Goal: Task Accomplishment & Management: Use online tool/utility

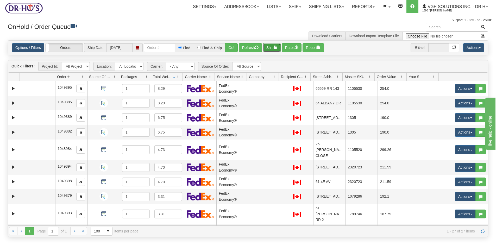
click at [273, 47] on button "Ship" at bounding box center [272, 47] width 18 height 9
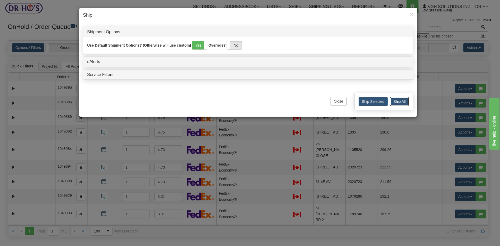
click at [401, 103] on button "Ship All" at bounding box center [399, 101] width 19 height 9
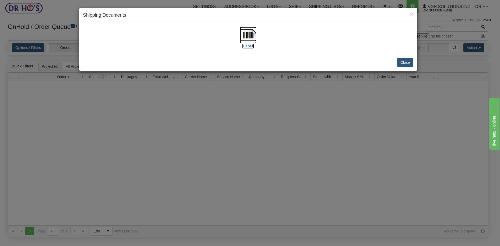
click at [248, 34] on img at bounding box center [248, 35] width 17 height 17
click at [406, 59] on button "Close" at bounding box center [405, 62] width 16 height 9
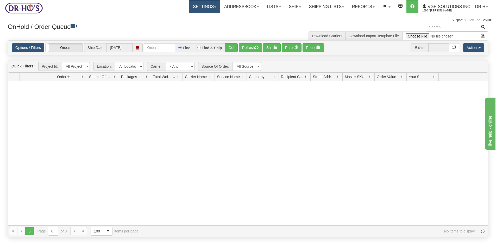
click at [189, 5] on link "Settings" at bounding box center [204, 6] width 31 height 13
click at [185, 17] on span "Shipping Preferences" at bounding box center [190, 18] width 35 height 4
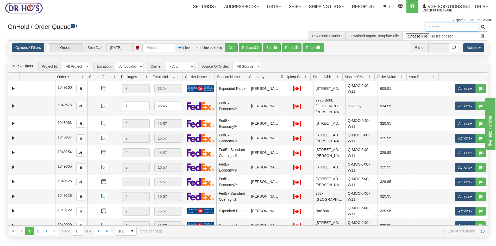
click at [442, 28] on input "text" at bounding box center [451, 27] width 52 height 9
paste input "1205253"
click at [481, 27] on span "button" at bounding box center [483, 27] width 4 height 4
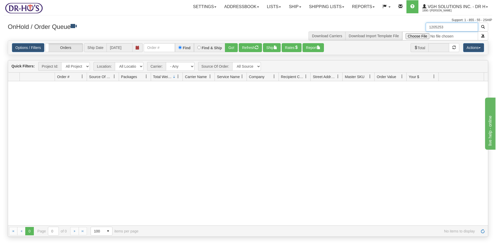
drag, startPoint x: 448, startPoint y: 25, endPoint x: 405, endPoint y: 31, distance: 43.2
click at [405, 31] on div "1205253 Download Carriers Download Import Template File" at bounding box center [370, 32] width 244 height 18
paste input "012"
type input "1205012"
click at [482, 26] on span "button" at bounding box center [483, 27] width 4 height 4
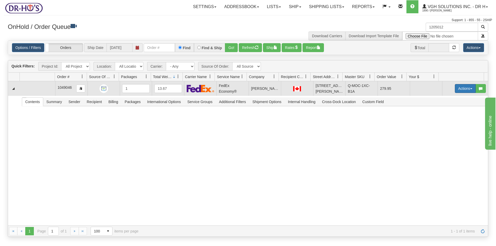
click at [458, 89] on button "Actions" at bounding box center [465, 88] width 21 height 9
click at [439, 99] on span "Open" at bounding box center [445, 98] width 12 height 4
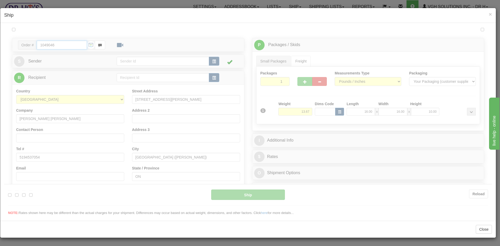
type input "20"
type input "09:00"
type input "16:00"
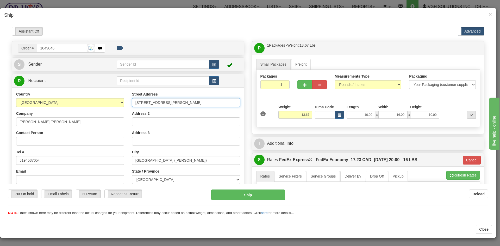
drag, startPoint x: 137, startPoint y: 103, endPoint x: 98, endPoint y: 103, distance: 38.5
click at [99, 103] on div "Country [GEOGRAPHIC_DATA] [GEOGRAPHIC_DATA] [GEOGRAPHIC_DATA] [GEOGRAPHIC_DATA]…" at bounding box center [128, 161] width 232 height 140
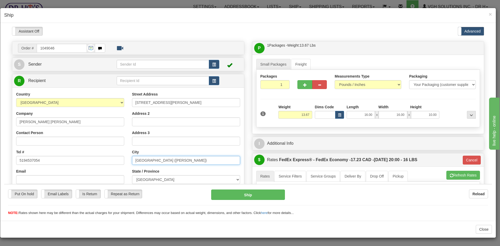
drag, startPoint x: 148, startPoint y: 160, endPoint x: 197, endPoint y: 155, distance: 50.2
click at [196, 156] on input "[GEOGRAPHIC_DATA] ([PERSON_NAME])" at bounding box center [186, 160] width 108 height 9
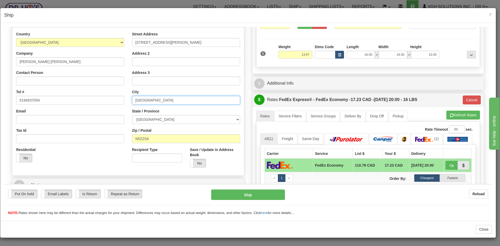
scroll to position [78, 0]
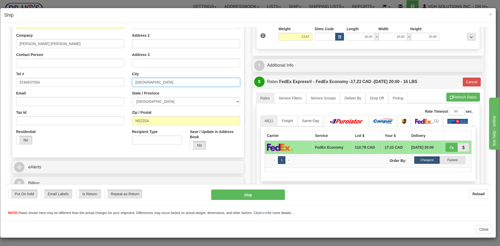
type input "[GEOGRAPHIC_DATA]"
drag, startPoint x: 152, startPoint y: 120, endPoint x: 102, endPoint y: 126, distance: 50.0
click at [103, 126] on div "Country [GEOGRAPHIC_DATA] [GEOGRAPHIC_DATA] [GEOGRAPHIC_DATA] [GEOGRAPHIC_DATA]…" at bounding box center [128, 83] width 232 height 140
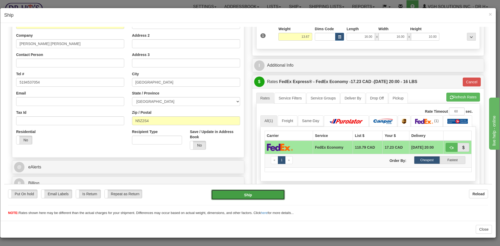
click at [255, 194] on button "Ship" at bounding box center [247, 194] width 73 height 10
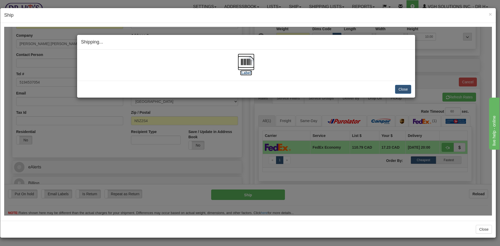
click at [247, 62] on img at bounding box center [246, 61] width 17 height 17
click at [407, 90] on button "Close" at bounding box center [403, 89] width 16 height 9
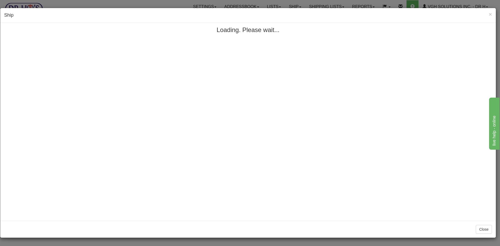
scroll to position [0, 0]
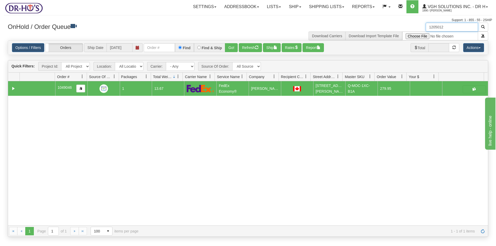
drag, startPoint x: 461, startPoint y: 27, endPoint x: 385, endPoint y: 28, distance: 75.7
click at [386, 28] on div "1205012 Download Carriers Download Import Template File" at bounding box center [370, 32] width 244 height 18
paste input "221"
click at [482, 27] on span "button" at bounding box center [483, 27] width 4 height 4
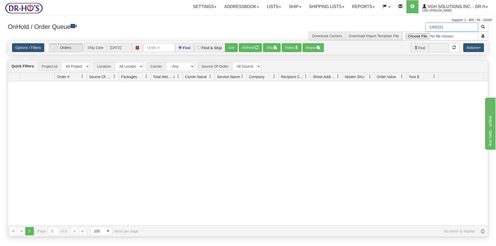
drag, startPoint x: 451, startPoint y: 26, endPoint x: 408, endPoint y: 34, distance: 44.2
click at [408, 34] on div "1205221 Download Carriers Download Import Template File" at bounding box center [370, 32] width 244 height 18
paste input "15"
click at [483, 25] on span "button" at bounding box center [483, 27] width 4 height 4
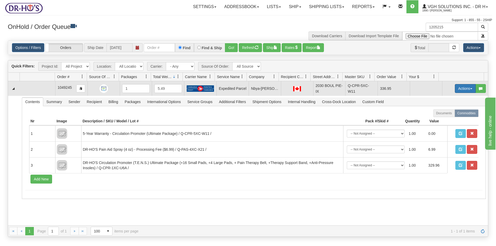
click at [459, 91] on button "Actions" at bounding box center [465, 88] width 21 height 9
click at [439, 100] on span "Open" at bounding box center [445, 98] width 12 height 4
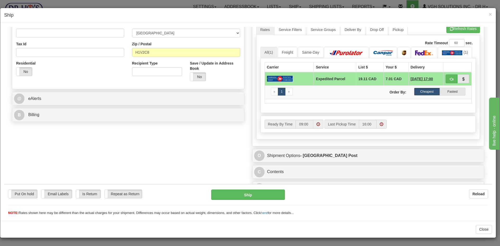
scroll to position [155, 0]
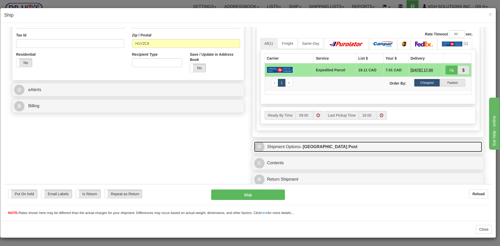
click at [276, 146] on link "O Shipment Options - [GEOGRAPHIC_DATA] Post" at bounding box center [368, 146] width 228 height 11
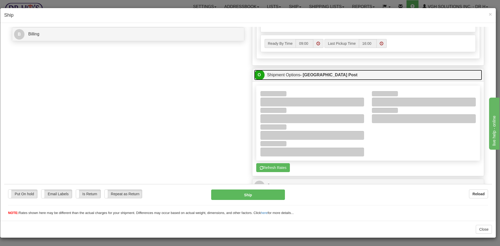
scroll to position [233, 0]
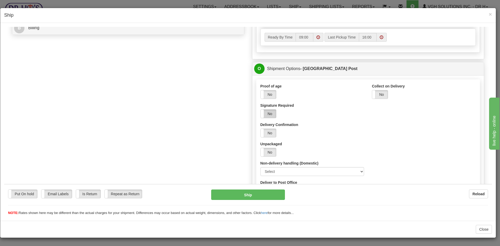
click at [270, 111] on label "No" at bounding box center [268, 113] width 16 height 8
click at [248, 194] on button "Ship" at bounding box center [247, 194] width 73 height 10
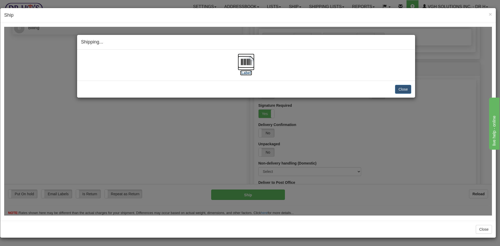
click at [246, 62] on img at bounding box center [246, 61] width 17 height 17
click at [399, 90] on button "Close" at bounding box center [403, 89] width 16 height 9
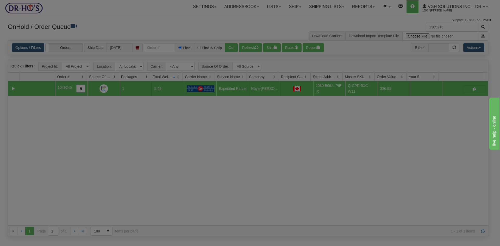
scroll to position [0, 0]
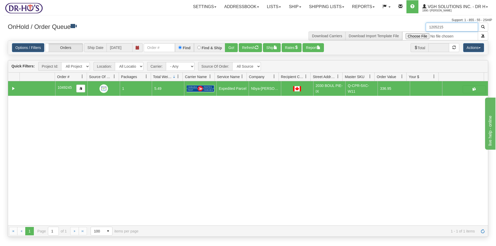
drag, startPoint x: 451, startPoint y: 29, endPoint x: 386, endPoint y: 29, distance: 64.8
click at [386, 29] on div "1205215 Download Carriers Download Import Template File" at bounding box center [370, 32] width 244 height 18
paste input "2"
type input "1205212"
click at [483, 25] on span "button" at bounding box center [483, 27] width 4 height 4
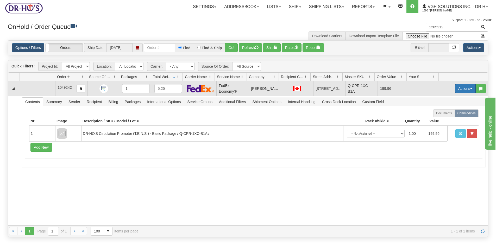
click at [458, 87] on button "Actions" at bounding box center [465, 88] width 21 height 9
click at [439, 98] on span "Open" at bounding box center [445, 98] width 12 height 4
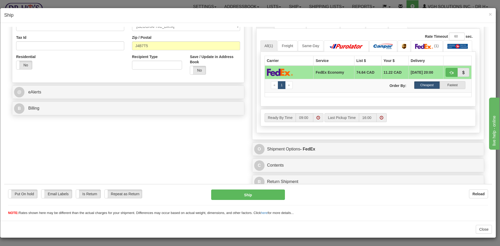
scroll to position [155, 0]
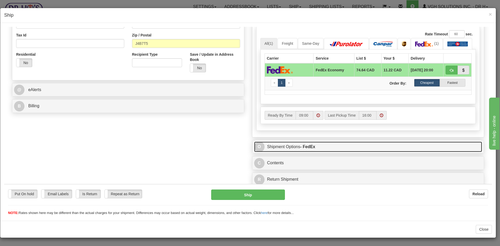
click at [354, 147] on link "O Shipment Options - FedEx" at bounding box center [368, 146] width 228 height 11
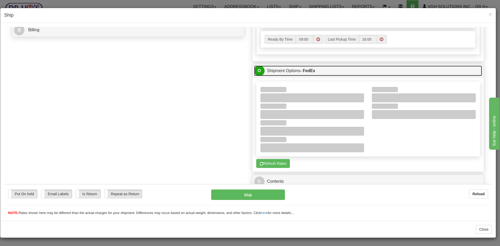
scroll to position [233, 0]
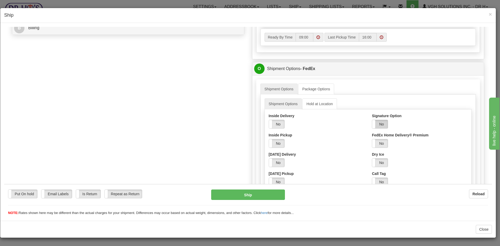
click at [380, 123] on label "No" at bounding box center [380, 124] width 16 height 8
click at [411, 143] on select "Adult Direct Indirect No Signature Required Service Default" at bounding box center [394, 143] width 44 height 9
select select "2"
click at [372, 139] on select "Adult Direct Indirect No Signature Required Service Default" at bounding box center [394, 143] width 44 height 9
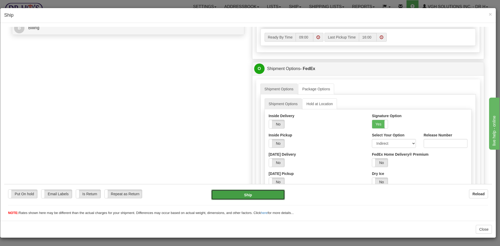
click at [243, 191] on button "Ship" at bounding box center [247, 194] width 73 height 10
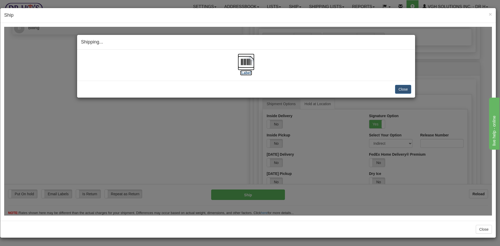
click at [246, 64] on img at bounding box center [246, 61] width 17 height 17
click at [407, 88] on button "Close" at bounding box center [403, 89] width 16 height 9
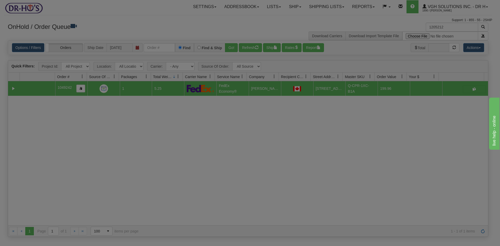
scroll to position [0, 0]
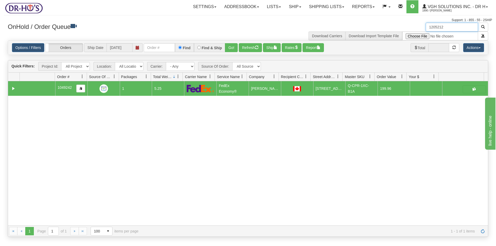
drag, startPoint x: 439, startPoint y: 26, endPoint x: 392, endPoint y: 33, distance: 47.8
click at [392, 33] on div "1205212 Download Carriers Download Import Template File" at bounding box center [370, 32] width 244 height 18
paste input "044"
type input "1205044"
click at [482, 27] on span "button" at bounding box center [483, 27] width 4 height 4
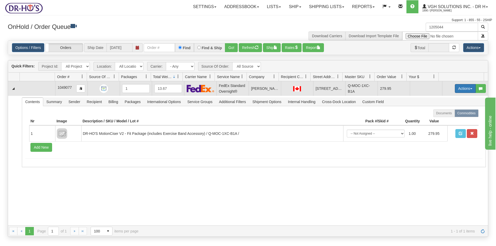
click at [459, 92] on button "Actions" at bounding box center [465, 88] width 21 height 9
click at [439, 100] on span "Open" at bounding box center [445, 98] width 12 height 4
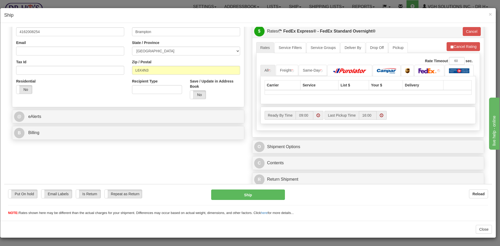
scroll to position [140, 0]
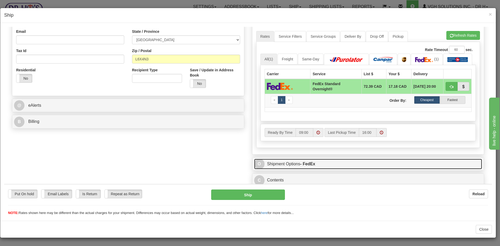
click at [346, 164] on link "O Shipment Options - FedEx" at bounding box center [368, 163] width 228 height 11
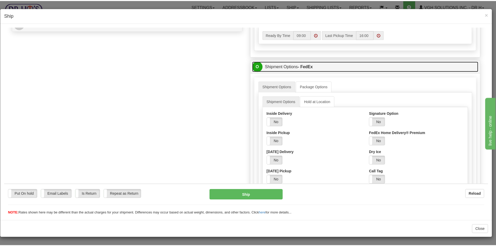
scroll to position [244, 0]
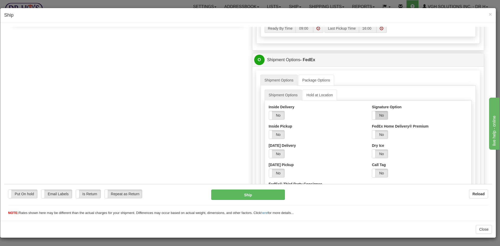
click at [378, 118] on label "No" at bounding box center [380, 115] width 16 height 8
click at [383, 133] on select "Adult Direct Indirect No Signature Required Service Default" at bounding box center [394, 134] width 44 height 9
select select "2"
click at [372, 130] on select "Adult Direct Indirect No Signature Required Service Default" at bounding box center [394, 134] width 44 height 9
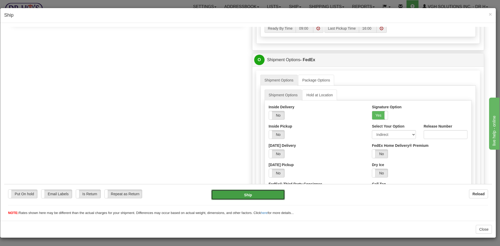
click at [257, 197] on button "Ship" at bounding box center [247, 194] width 73 height 10
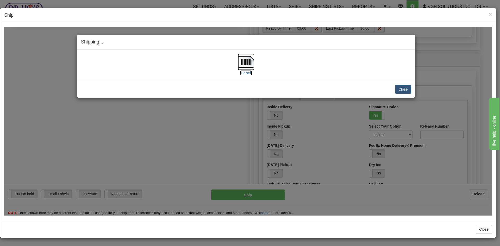
click at [249, 60] on img at bounding box center [246, 61] width 17 height 17
click at [401, 88] on button "Close" at bounding box center [403, 89] width 16 height 9
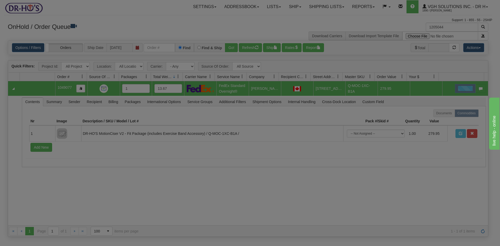
scroll to position [0, 0]
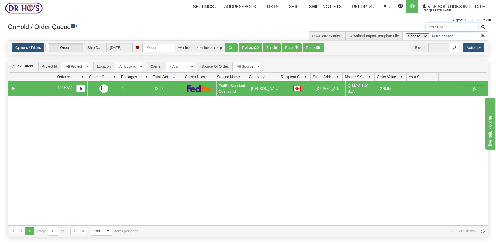
drag, startPoint x: 412, startPoint y: 28, endPoint x: 390, endPoint y: 32, distance: 22.4
click at [390, 32] on div "1205044 Download Carriers Download Import Template File" at bounding box center [370, 32] width 244 height 18
paste input "52"
type input "1205052"
click at [483, 26] on span "button" at bounding box center [483, 27] width 4 height 4
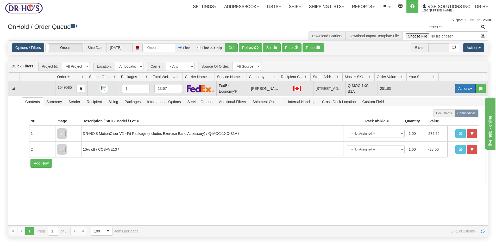
click at [459, 91] on button "Actions" at bounding box center [465, 88] width 21 height 9
click at [443, 100] on span "Open" at bounding box center [445, 98] width 12 height 4
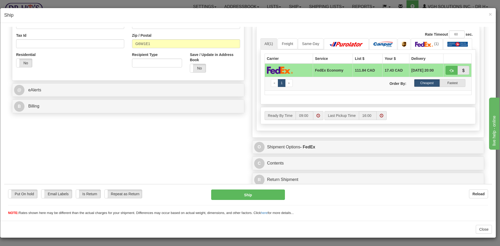
scroll to position [155, 0]
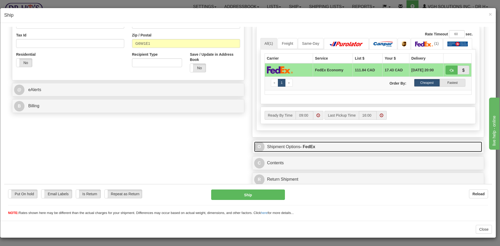
click at [328, 147] on link "O Shipment Options - FedEx" at bounding box center [368, 146] width 228 height 11
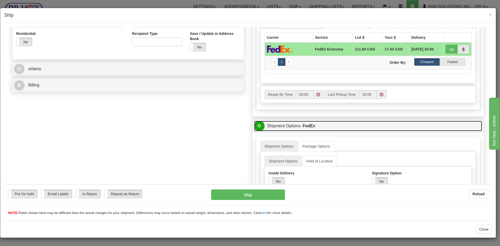
scroll to position [207, 0]
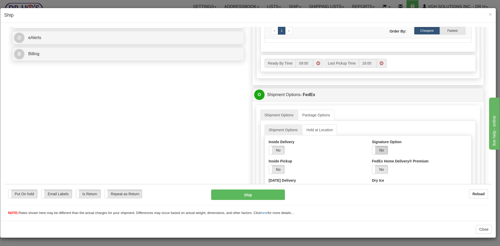
click at [381, 152] on label "No" at bounding box center [380, 150] width 16 height 8
click at [401, 168] on select "Adult Direct Indirect No Signature Required Service Default" at bounding box center [394, 169] width 44 height 9
select select "2"
click at [372, 165] on select "Adult Direct Indirect No Signature Required Service Default" at bounding box center [394, 169] width 44 height 9
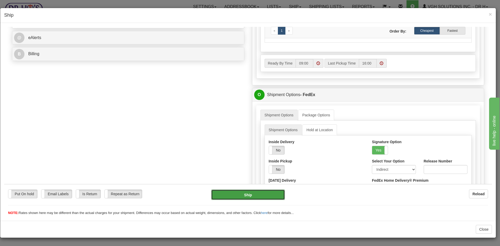
click at [260, 194] on button "Ship" at bounding box center [247, 194] width 73 height 10
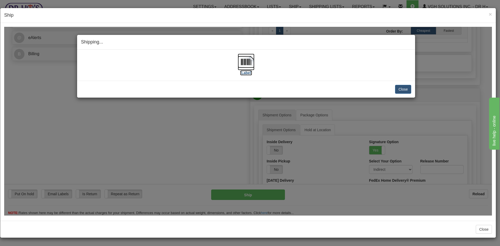
click at [245, 61] on img at bounding box center [246, 61] width 17 height 17
click at [404, 90] on button "Close" at bounding box center [403, 89] width 16 height 9
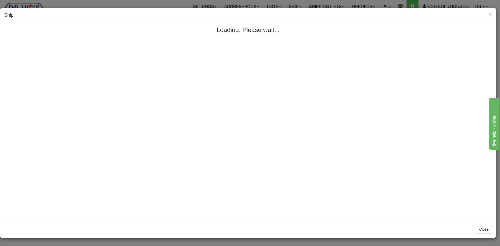
scroll to position [0, 0]
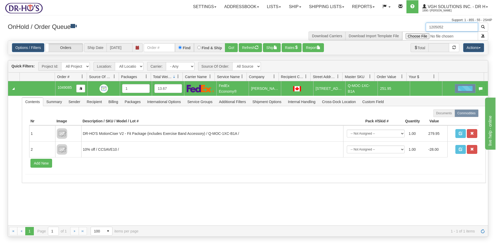
drag, startPoint x: 449, startPoint y: 28, endPoint x: 405, endPoint y: 29, distance: 43.7
click at [405, 29] on div "1205052 Download Carriers Download Import Template File" at bounding box center [370, 32] width 244 height 18
paste input "71"
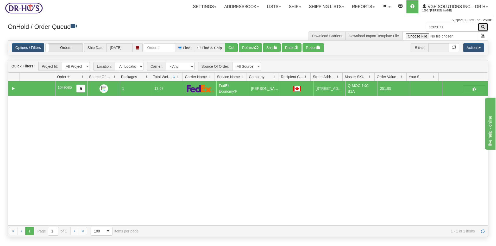
click at [481, 27] on span "button" at bounding box center [483, 27] width 4 height 4
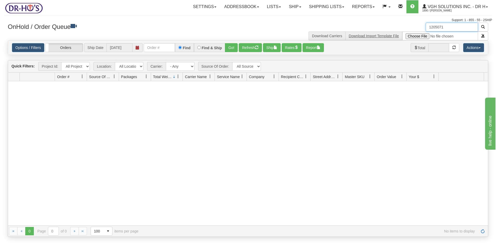
drag, startPoint x: 452, startPoint y: 26, endPoint x: 384, endPoint y: 34, distance: 68.1
click at [384, 34] on div "1205071 Download Carriers Download Import Template File" at bounding box center [370, 32] width 244 height 18
paste input "46"
click at [483, 26] on span "button" at bounding box center [483, 27] width 4 height 4
drag, startPoint x: 451, startPoint y: 26, endPoint x: 403, endPoint y: 30, distance: 48.6
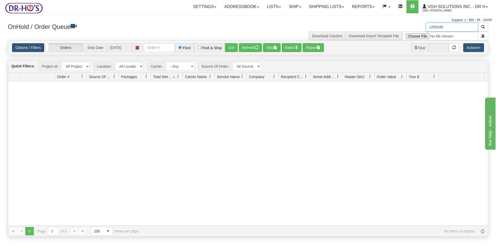
click at [403, 30] on div "1205046 Download Carriers Download Import Template File" at bounding box center [370, 32] width 244 height 18
paste input "4985"
type input "1204985"
click at [484, 27] on span "button" at bounding box center [483, 27] width 4 height 4
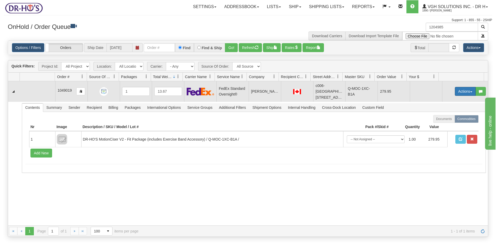
click at [460, 89] on button "Actions" at bounding box center [465, 91] width 21 height 9
click at [441, 99] on span "Open" at bounding box center [445, 101] width 12 height 4
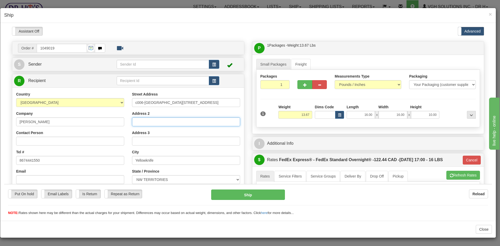
click at [149, 123] on input "Address 2" at bounding box center [186, 121] width 108 height 9
type input "PO Box 762"
click at [468, 160] on button "Cancel" at bounding box center [471, 159] width 18 height 9
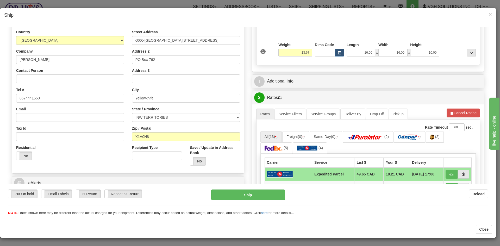
scroll to position [78, 0]
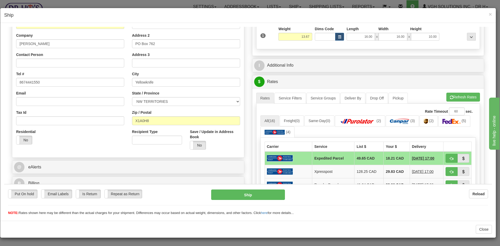
click at [299, 131] on ul "All (16) Freight (0) Same-Day (0) (2) (3) (2) (5) (4)" at bounding box center [367, 126] width 215 height 22
click at [274, 132] on img at bounding box center [274, 131] width 21 height 5
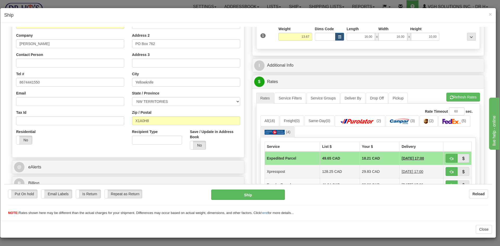
click at [280, 170] on td "Xpresspost" at bounding box center [291, 170] width 55 height 13
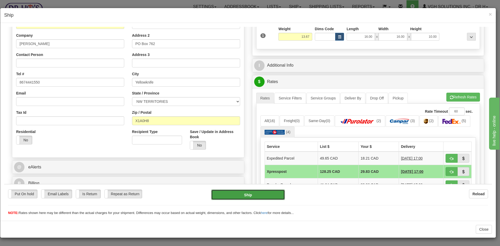
click at [251, 194] on button "Ship" at bounding box center [247, 194] width 73 height 10
type input "DOM.XP"
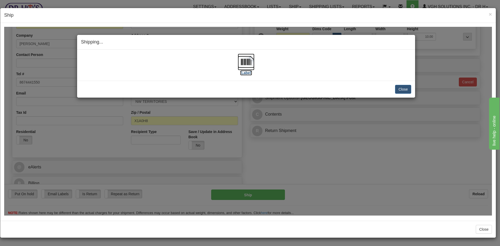
click at [249, 64] on img at bounding box center [246, 61] width 17 height 17
drag, startPoint x: 404, startPoint y: 88, endPoint x: 407, endPoint y: 87, distance: 3.1
click at [405, 88] on button "Close" at bounding box center [403, 89] width 16 height 9
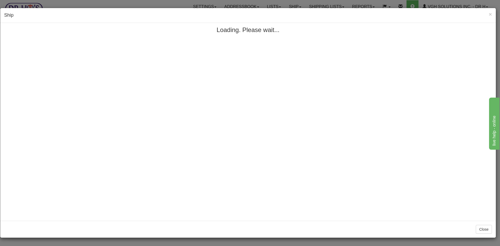
scroll to position [0, 0]
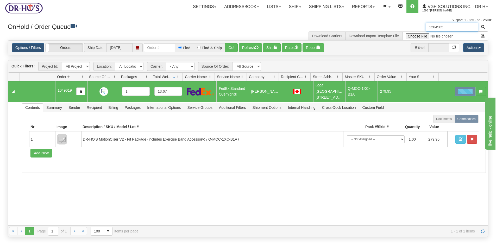
drag, startPoint x: 436, startPoint y: 26, endPoint x: 398, endPoint y: 27, distance: 37.5
click at [398, 27] on div "1204985 Download Carriers Download Import Template File" at bounding box center [370, 32] width 244 height 18
paste input "225307"
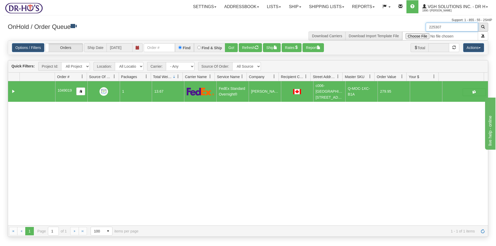
type input "225307"
click at [482, 27] on span "button" at bounding box center [483, 27] width 4 height 4
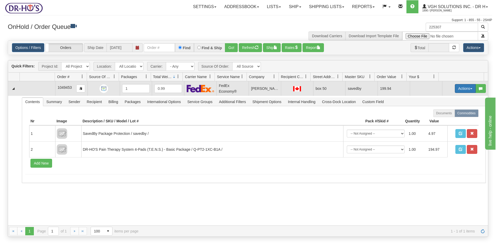
click at [458, 88] on button "Actions" at bounding box center [465, 88] width 21 height 9
click at [439, 98] on span "Open" at bounding box center [445, 98] width 12 height 4
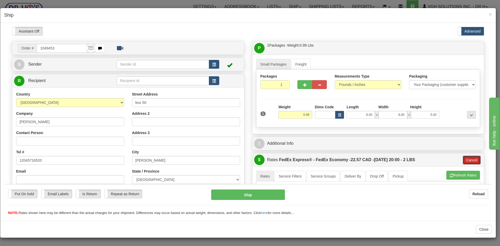
click at [469, 159] on button "Cancel" at bounding box center [471, 159] width 18 height 9
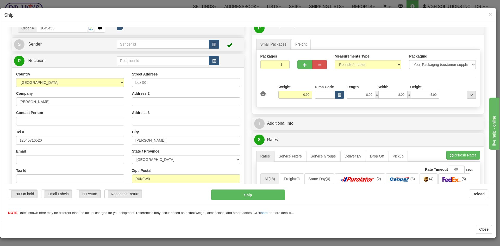
scroll to position [78, 0]
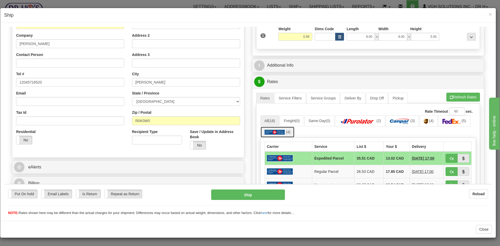
click at [264, 131] on img at bounding box center [274, 131] width 21 height 5
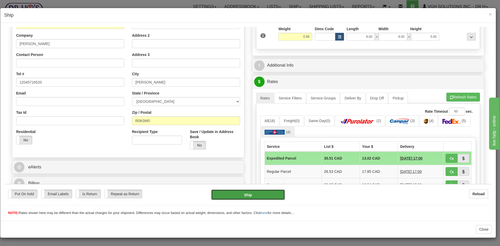
click at [247, 194] on button "Ship" at bounding box center [247, 194] width 73 height 10
type input "DOM.EP"
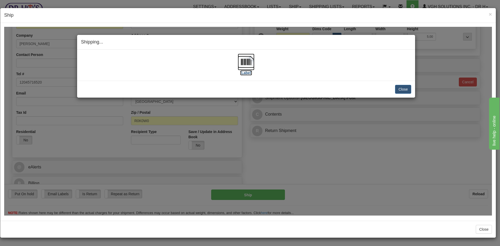
click at [250, 61] on img at bounding box center [246, 61] width 17 height 17
click at [404, 88] on button "Close" at bounding box center [403, 89] width 16 height 9
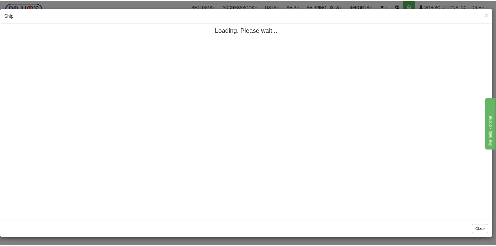
scroll to position [0, 0]
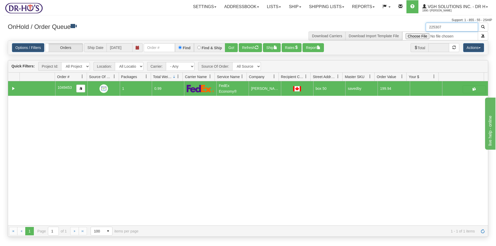
drag, startPoint x: 447, startPoint y: 27, endPoint x: 360, endPoint y: 39, distance: 88.3
click at [360, 39] on div "225307 Download Carriers Download Import Template File" at bounding box center [370, 32] width 244 height 18
drag, startPoint x: 251, startPoint y: 47, endPoint x: 247, endPoint y: 52, distance: 6.5
click at [252, 47] on button "Refresh" at bounding box center [250, 47] width 23 height 9
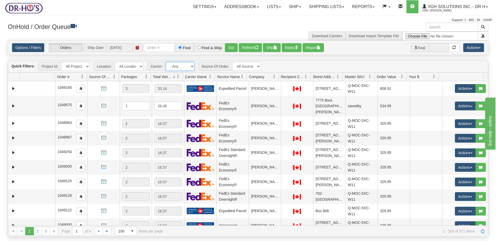
click at [192, 65] on select "- Any - Has NO carrier assigned - Has a carrier assigned FedEx Express® Canada …" at bounding box center [180, 66] width 29 height 9
select select "20"
click at [166, 62] on select "- Any - Has NO carrier assigned - Has a carrier assigned FedEx Express® Canada …" at bounding box center [180, 66] width 29 height 9
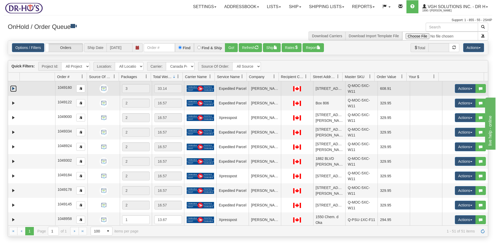
click at [14, 88] on link "Expand" at bounding box center [13, 88] width 7 height 7
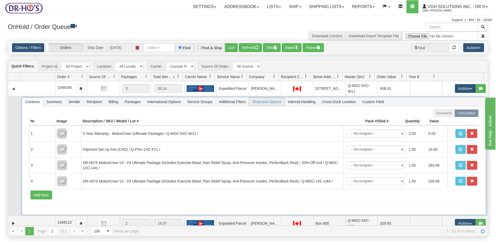
click at [265, 101] on span "Shipment Options" at bounding box center [266, 102] width 35 height 8
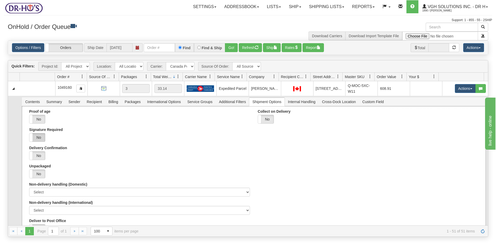
click at [39, 137] on label "No" at bounding box center [37, 137] width 16 height 8
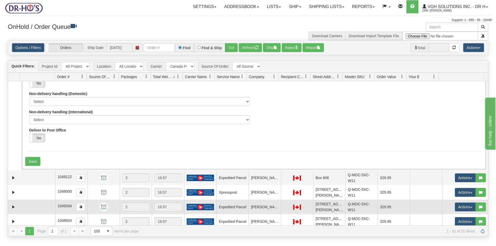
scroll to position [104, 0]
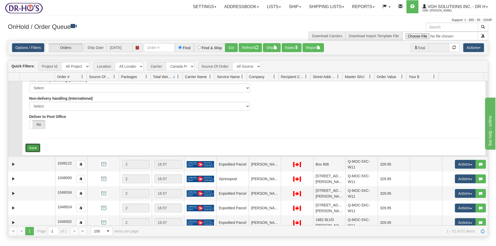
click at [34, 149] on button "Save" at bounding box center [32, 147] width 15 height 9
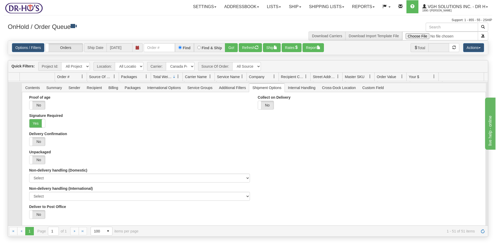
scroll to position [0, 0]
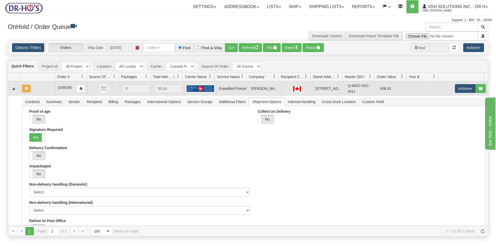
click at [39, 89] on td at bounding box center [37, 88] width 35 height 15
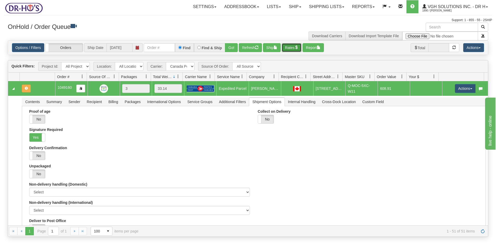
click at [293, 48] on button "Rates" at bounding box center [292, 47] width 20 height 9
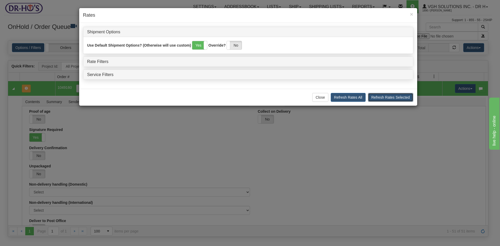
click at [384, 95] on button "Refresh Rates Selected" at bounding box center [390, 97] width 45 height 9
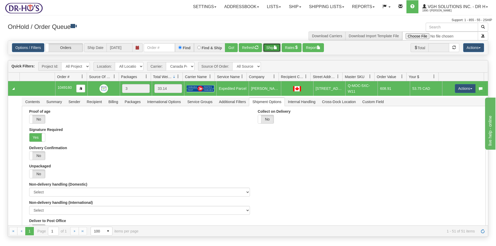
click at [272, 49] on button "Ship" at bounding box center [272, 47] width 18 height 9
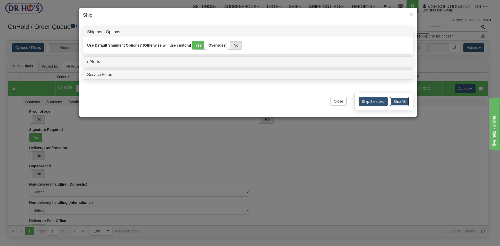
click at [395, 101] on button "Ship All" at bounding box center [399, 101] width 19 height 9
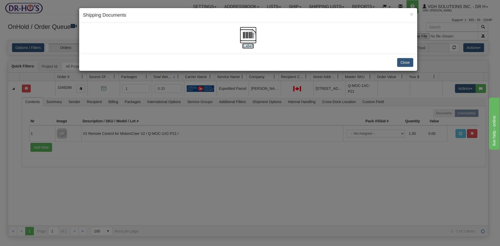
click at [247, 36] on img at bounding box center [248, 35] width 17 height 17
click at [404, 62] on button "Close" at bounding box center [405, 62] width 16 height 9
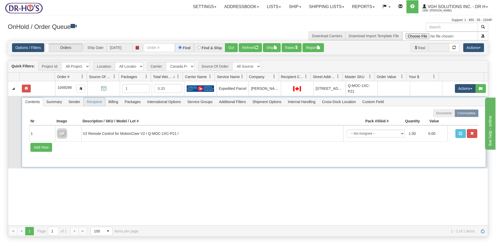
click at [99, 102] on span "Recipient" at bounding box center [94, 102] width 21 height 8
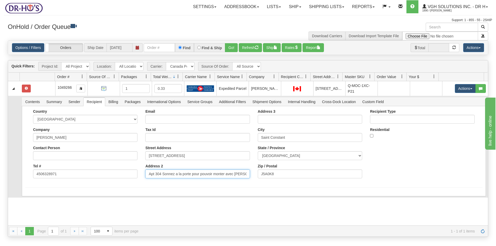
drag, startPoint x: 161, startPoint y: 173, endPoint x: 283, endPoint y: 179, distance: 122.7
click at [282, 179] on div "Country [GEOGRAPHIC_DATA] [GEOGRAPHIC_DATA] [GEOGRAPHIC_DATA] [GEOGRAPHIC_DATA]…" at bounding box center [253, 145] width 457 height 73
click at [227, 170] on input "Apt 304 Sonnez a la porte pour pouvoir monter avec [PERSON_NAME]" at bounding box center [197, 173] width 104 height 9
drag, startPoint x: 193, startPoint y: 174, endPoint x: 250, endPoint y: 175, distance: 57.5
click at [250, 177] on div "Email Tax Id Street Address [STREET_ADDRESS] Address 2 Apt 304 Sonnez a la port…" at bounding box center [197, 145] width 112 height 73
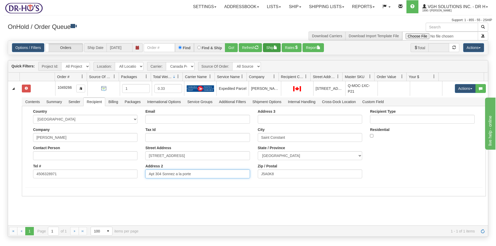
type input "Apt 304 Sonnez a la porte"
click at [271, 47] on button "Ship" at bounding box center [272, 47] width 18 height 9
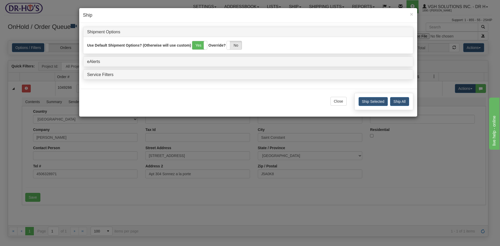
drag, startPoint x: 413, startPoint y: 13, endPoint x: 353, endPoint y: 31, distance: 62.9
click at [413, 13] on div "× Ship" at bounding box center [248, 15] width 338 height 15
drag, startPoint x: 411, startPoint y: 13, endPoint x: 404, endPoint y: 15, distance: 6.5
click at [411, 14] on span "×" at bounding box center [411, 14] width 3 height 6
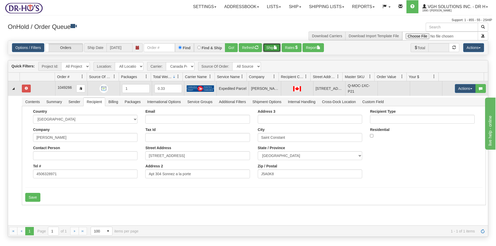
click at [45, 88] on td ": cvc-simple-type 1: element address-line-2 is not a valid instance of the elem…" at bounding box center [37, 88] width 35 height 15
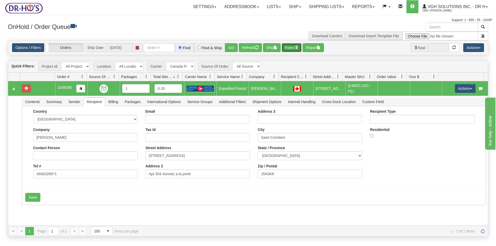
click at [293, 46] on button "Rates" at bounding box center [292, 47] width 20 height 9
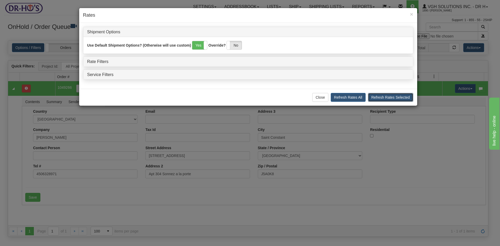
click at [393, 97] on button "Refresh Rates Selected" at bounding box center [390, 97] width 45 height 9
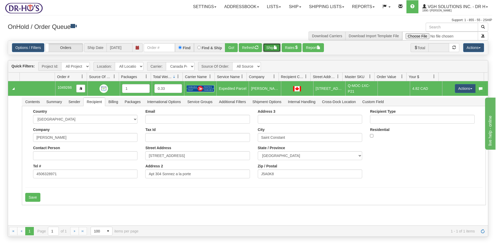
click at [268, 48] on button "Ship" at bounding box center [272, 47] width 18 height 9
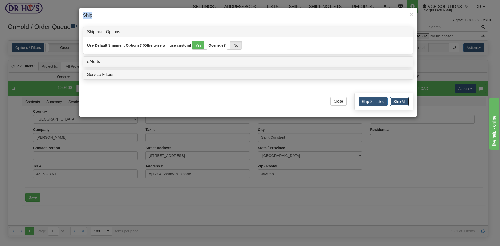
click at [406, 100] on button "Ship All" at bounding box center [399, 101] width 19 height 9
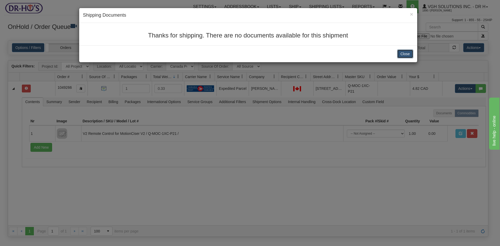
click at [404, 55] on button "Close" at bounding box center [405, 53] width 16 height 9
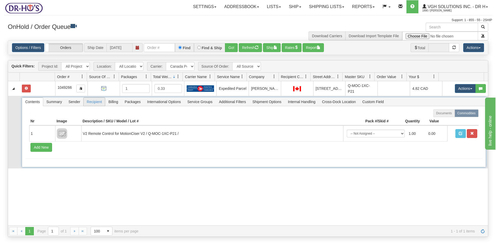
click at [99, 102] on span "Recipient" at bounding box center [94, 102] width 21 height 8
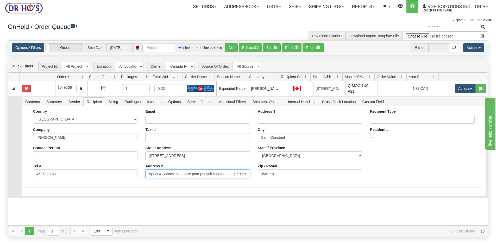
drag, startPoint x: 190, startPoint y: 174, endPoint x: 277, endPoint y: 174, distance: 86.6
click at [277, 174] on div "Country [GEOGRAPHIC_DATA] [GEOGRAPHIC_DATA] [GEOGRAPHIC_DATA] [GEOGRAPHIC_DATA]…" at bounding box center [253, 145] width 457 height 73
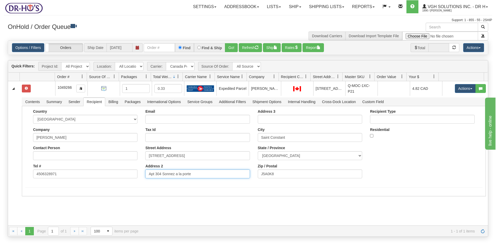
type input "Apt 304 Sonnez a la porte"
click at [181, 209] on div "31614910 Markham 91101747 91101992 1049266 1 0.33 Expedited [GEOGRAPHIC_DATA][P…" at bounding box center [248, 153] width 480 height 144
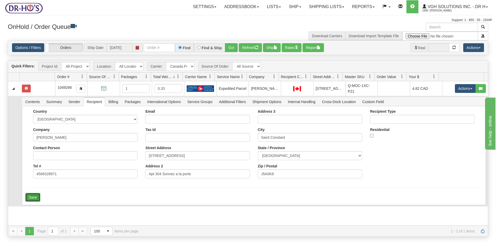
click at [34, 197] on button "Save" at bounding box center [32, 197] width 15 height 9
click at [291, 49] on button "Rates" at bounding box center [292, 47] width 20 height 9
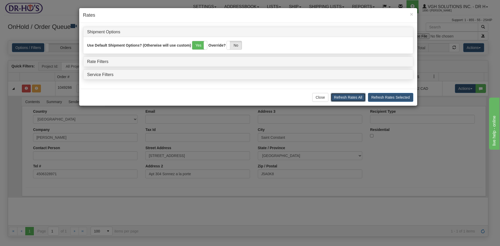
click at [350, 94] on button "Refresh Rates All" at bounding box center [347, 97] width 35 height 9
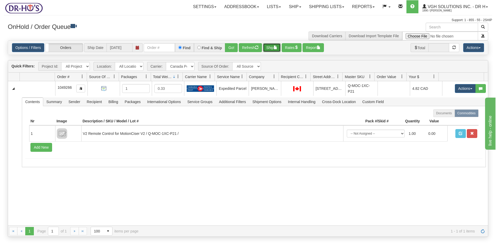
click at [271, 48] on button "Ship" at bounding box center [272, 47] width 18 height 9
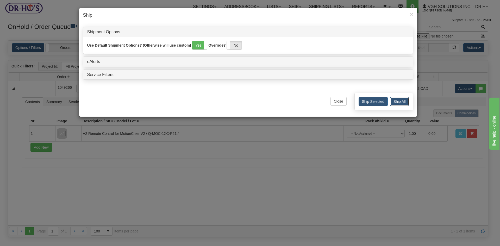
click at [396, 102] on button "Ship All" at bounding box center [399, 101] width 19 height 9
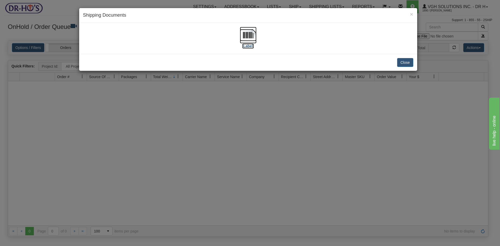
click at [249, 38] on img at bounding box center [248, 35] width 17 height 17
click at [403, 63] on button "Close" at bounding box center [405, 62] width 16 height 9
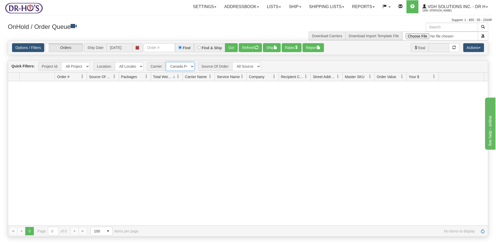
click at [191, 67] on select "- Any - Has NO carrier assigned - Has a carrier assigned FedEx Express® Canada …" at bounding box center [180, 66] width 29 height 9
select select "grid toolbar"
click at [166, 62] on select "- Any - Has NO carrier assigned - Has a carrier assigned FedEx Express® Canada …" at bounding box center [180, 66] width 29 height 9
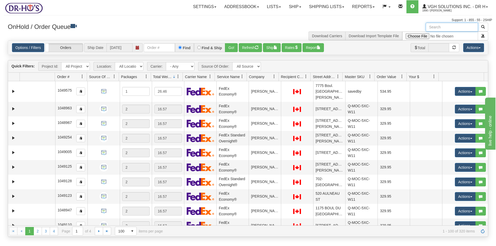
click at [443, 29] on input "text" at bounding box center [451, 27] width 52 height 9
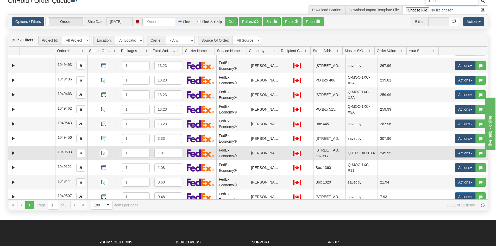
scroll to position [22, 0]
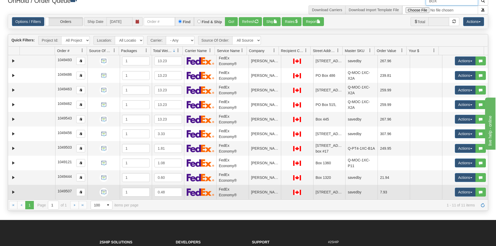
click at [39, 193] on td at bounding box center [37, 192] width 35 height 15
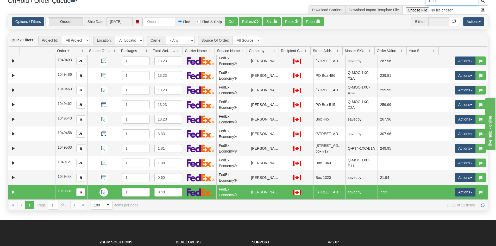
scroll to position [0, 0]
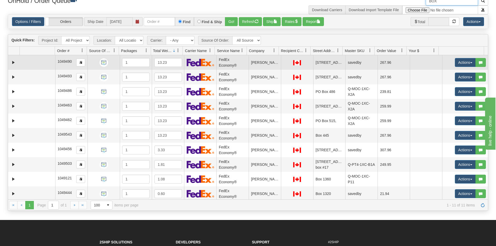
click at [22, 63] on td at bounding box center [37, 62] width 35 height 15
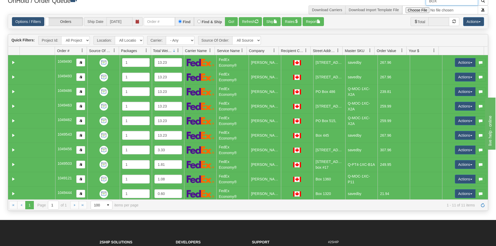
type input "BOX"
click at [27, 21] on link "Options / Filters" at bounding box center [28, 21] width 32 height 9
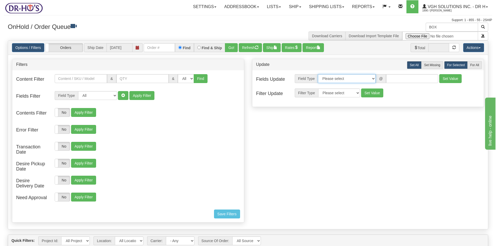
click at [372, 78] on select "Please select Contact Person Company Country Country & State/Province City Zip …" at bounding box center [347, 78] width 58 height 9
select select "94"
click at [318, 74] on select "Please select Contact Person Company Country Country & State/Province City Zip …" at bounding box center [347, 78] width 58 height 9
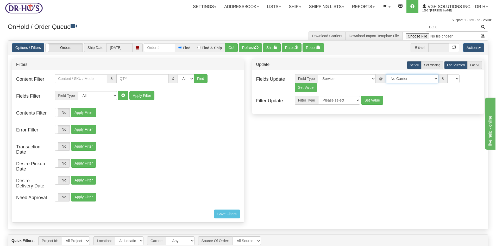
click at [430, 78] on select "No Carrier FedEx Express® UPS Purolator Canpar [GEOGRAPHIC_DATA] Post BeSwyft K…" at bounding box center [412, 78] width 52 height 9
select select "20"
click at [386, 74] on select "No Carrier FedEx Express® UPS Purolator Canpar [GEOGRAPHIC_DATA] Post BeSwyft K…" at bounding box center [412, 78] width 52 height 9
click at [477, 79] on select "CA -> [GEOGRAPHIC_DATA] - [GEOGRAPHIC_DATA]EP - Expedited [GEOGRAPHIC_DATA] [GE…" at bounding box center [453, 78] width 52 height 9
select select "DOM.EP"
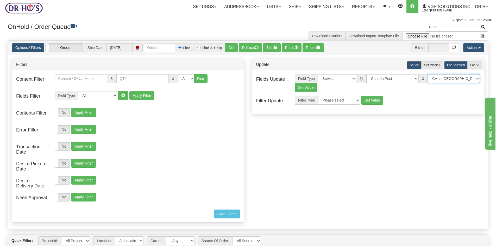
click at [427, 74] on select "CA -> [GEOGRAPHIC_DATA] - [GEOGRAPHIC_DATA]EP - Expedited [GEOGRAPHIC_DATA] [GE…" at bounding box center [453, 78] width 52 height 9
click at [304, 87] on button "Set Value" at bounding box center [306, 87] width 22 height 9
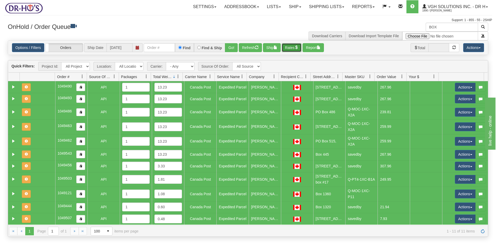
click at [290, 50] on button "Rates" at bounding box center [292, 47] width 20 height 9
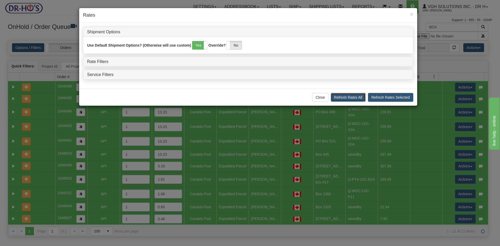
click at [356, 96] on button "Refresh Rates All" at bounding box center [347, 97] width 35 height 9
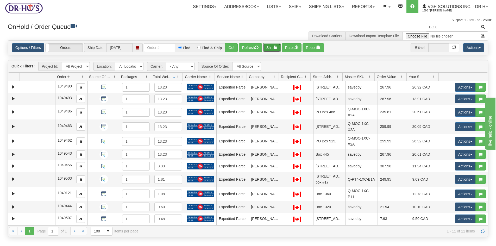
click at [273, 46] on button "Ship" at bounding box center [272, 47] width 18 height 9
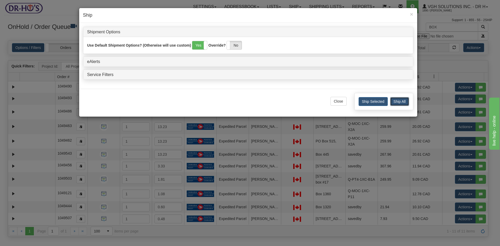
click at [399, 99] on button "Ship All" at bounding box center [399, 101] width 19 height 9
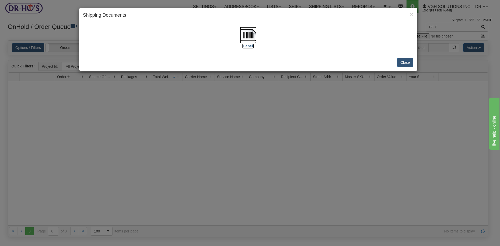
click at [249, 34] on img at bounding box center [248, 35] width 17 height 17
click at [407, 61] on button "Close" at bounding box center [405, 62] width 16 height 9
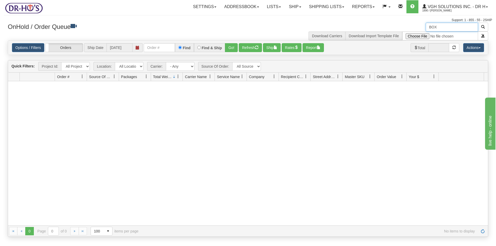
drag, startPoint x: 456, startPoint y: 26, endPoint x: 414, endPoint y: 30, distance: 41.9
click at [414, 30] on div "BOX Download Carriers Download Import Template File" at bounding box center [370, 32] width 244 height 18
click at [252, 47] on button "Refresh" at bounding box center [250, 47] width 23 height 9
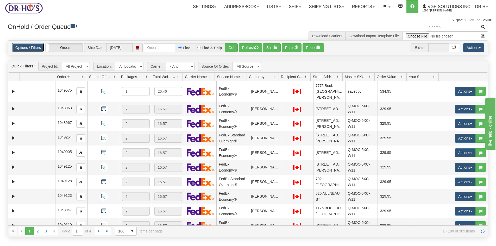
click at [28, 48] on link "Options / Filters" at bounding box center [28, 47] width 32 height 9
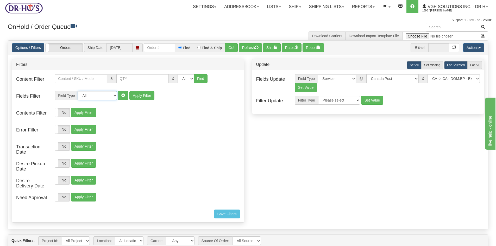
click at [114, 95] on select "All Contact Person Company Country Country & State/Province City Zip / Postal S…" at bounding box center [97, 95] width 39 height 9
select select "94"
click at [78, 91] on select "All Contact Person Company Country Country & State/Province City Zip / Postal S…" at bounding box center [97, 95] width 39 height 9
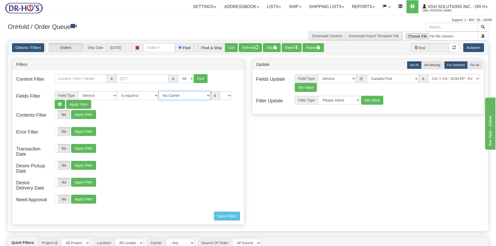
click at [202, 95] on select "No Carrier FedEx Express® UPS Purolator Canpar [GEOGRAPHIC_DATA] Post BeSwyft K…" at bounding box center [184, 95] width 52 height 9
select select "2"
click at [158, 91] on select "No Carrier FedEx Express® UPS Purolator Canpar [GEOGRAPHIC_DATA] Post BeSwyft K…" at bounding box center [184, 95] width 52 height 9
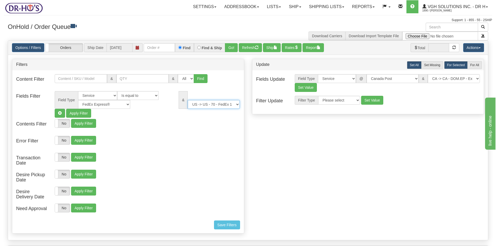
click at [236, 105] on select "US -> US - 70 - FedEx 1 Day® Freight US -> US - 03 - FedEx 2 Day® US -> US - 49…" at bounding box center [214, 104] width 52 height 9
select select "05"
click at [188, 100] on select "US -> US - 70 - FedEx 1 Day® Freight US -> US - 03 - FedEx 2 Day® US -> US - 49…" at bounding box center [214, 104] width 52 height 9
click at [249, 49] on button "Refresh" at bounding box center [250, 47] width 23 height 9
click at [272, 50] on button "Ship" at bounding box center [272, 47] width 18 height 9
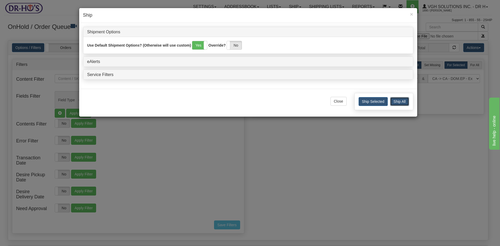
click at [398, 101] on button "Ship All" at bounding box center [399, 101] width 19 height 9
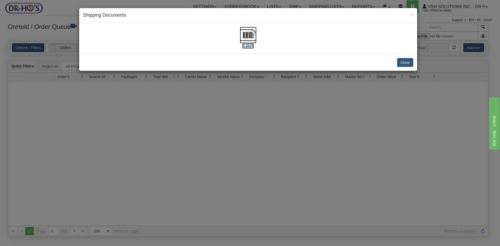
click at [247, 36] on img at bounding box center [248, 35] width 17 height 17
click at [411, 13] on span "×" at bounding box center [411, 14] width 3 height 6
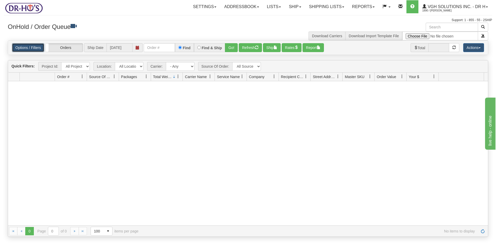
click at [24, 47] on link "Options / Filters" at bounding box center [28, 47] width 32 height 9
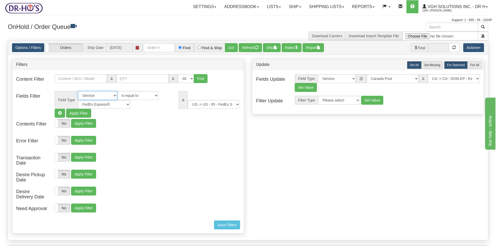
click at [114, 96] on select "All Contact Person Company Country Country & State/Province City Zip / Postal S…" at bounding box center [97, 95] width 39 height 9
select select
click at [78, 91] on select "All Contact Person Company Country Country & State/Province City Zip / Postal S…" at bounding box center [97, 95] width 39 height 9
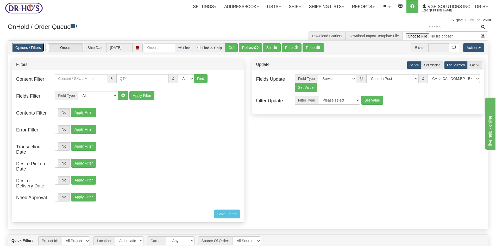
click at [26, 49] on link "Options / Filters" at bounding box center [28, 47] width 32 height 9
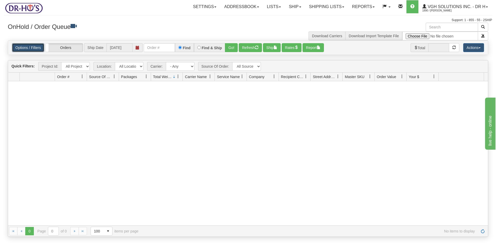
click at [24, 48] on link "Options / Filters" at bounding box center [28, 47] width 32 height 9
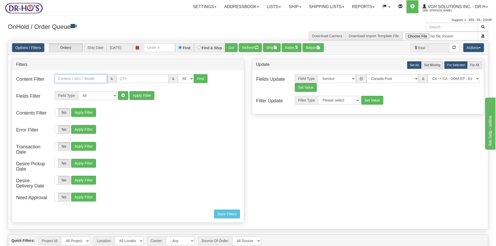
click at [79, 79] on input "text" at bounding box center [81, 78] width 52 height 9
paste input "Q-MOC-1XC-X2A"
type input "Q-MOC-1XC-X2A"
click at [197, 77] on button "Find" at bounding box center [201, 78] width 14 height 9
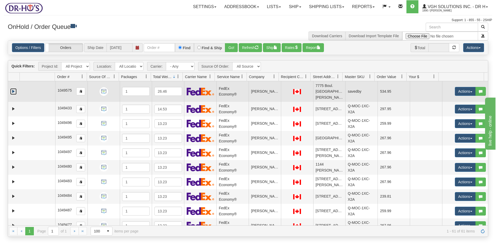
click at [13, 88] on link "Expand" at bounding box center [13, 91] width 7 height 7
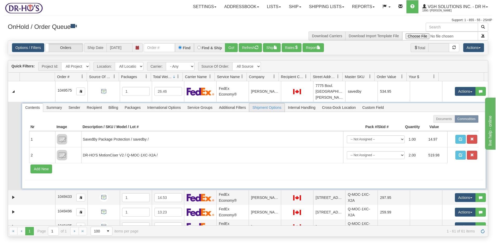
click at [270, 103] on span "Shipment Options" at bounding box center [266, 107] width 35 height 8
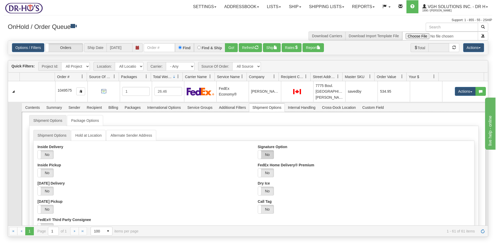
click at [265, 150] on label "No" at bounding box center [266, 154] width 16 height 8
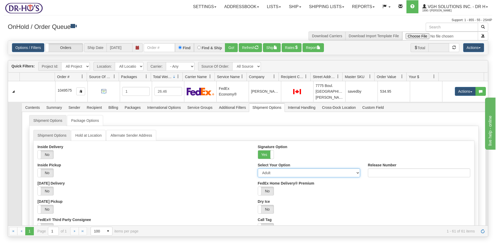
click at [356, 168] on select "Adult Direct Indirect No Signature Required Service Default" at bounding box center [309, 172] width 102 height 9
select select "2"
click at [258, 168] on select "Adult Direct Indirect No Signature Required Service Default" at bounding box center [309, 172] width 102 height 9
click at [201, 181] on div "[DATE] Delivery Yes No" at bounding box center [143, 188] width 212 height 14
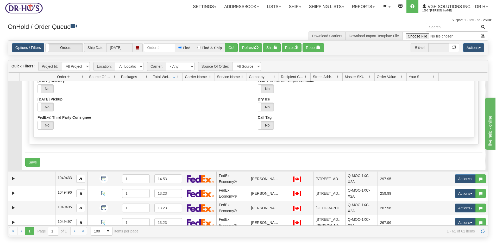
scroll to position [104, 0]
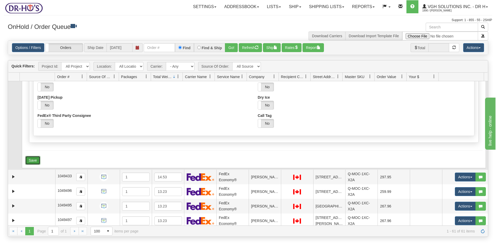
click at [31, 156] on button "Save" at bounding box center [32, 160] width 15 height 9
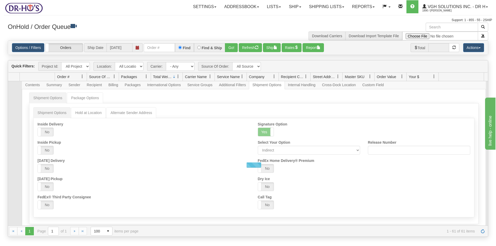
scroll to position [0, 0]
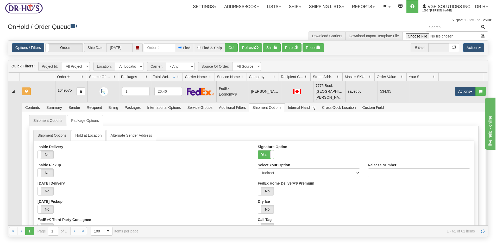
click at [42, 89] on td at bounding box center [37, 91] width 35 height 20
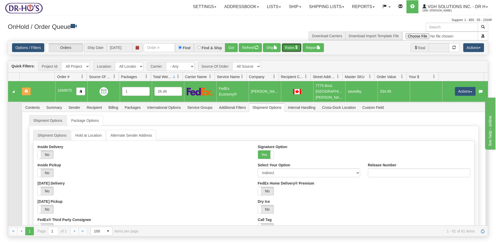
click at [297, 46] on span "button" at bounding box center [296, 48] width 4 height 4
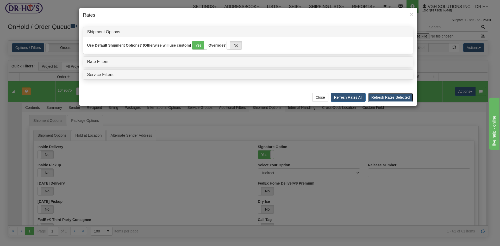
click at [393, 99] on button "Refresh Rates Selected" at bounding box center [390, 97] width 45 height 9
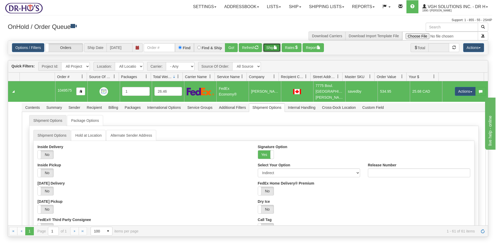
click at [269, 48] on button "Ship" at bounding box center [272, 47] width 18 height 9
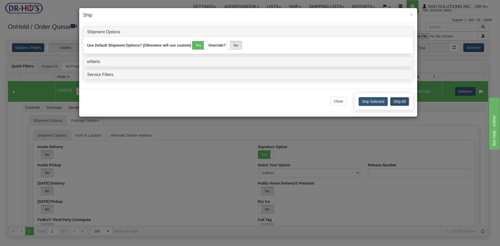
click at [402, 101] on button "Ship All" at bounding box center [399, 101] width 19 height 9
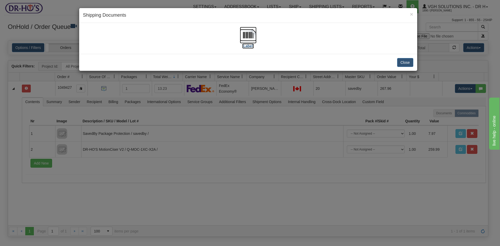
click at [250, 35] on img at bounding box center [248, 35] width 17 height 17
click at [404, 61] on button "Close" at bounding box center [405, 62] width 16 height 9
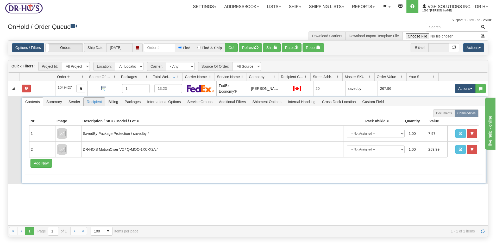
click at [98, 103] on span "Recipient" at bounding box center [94, 102] width 21 height 8
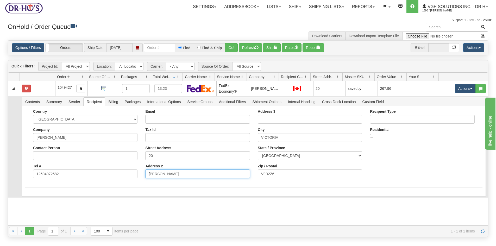
drag, startPoint x: 148, startPoint y: 175, endPoint x: 166, endPoint y: 174, distance: 18.5
click at [166, 174] on input "[PERSON_NAME]" at bounding box center [197, 173] width 104 height 9
click at [175, 155] on input "20" at bounding box center [197, 155] width 104 height 9
paste input "[PERSON_NAME]"
type input "20 [PERSON_NAME]"
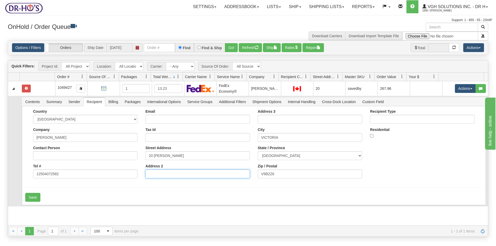
drag, startPoint x: 162, startPoint y: 171, endPoint x: 127, endPoint y: 173, distance: 34.6
click at [142, 176] on div "Email Tax Id Street Address 20 [PERSON_NAME] Address 2" at bounding box center [197, 145] width 112 height 73
click at [34, 198] on button "Save" at bounding box center [32, 197] width 15 height 9
click at [296, 47] on button "Rates" at bounding box center [292, 47] width 20 height 9
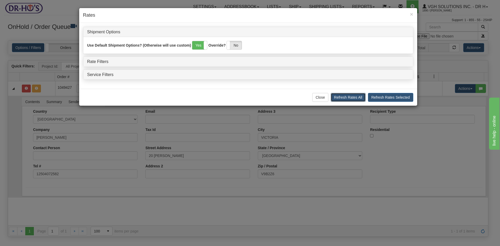
click at [352, 99] on button "Refresh Rates All" at bounding box center [347, 97] width 35 height 9
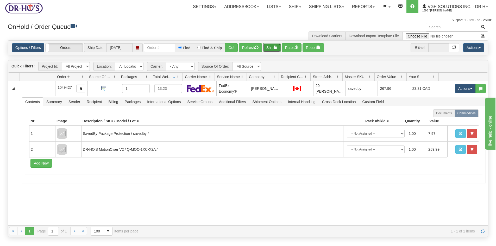
click at [273, 49] on button "Ship" at bounding box center [272, 47] width 18 height 9
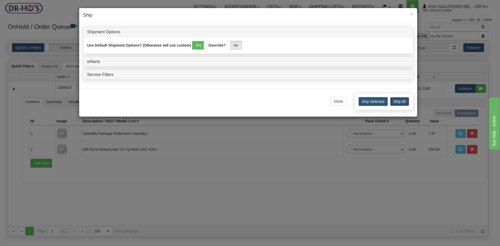
click at [400, 100] on button "Ship All" at bounding box center [399, 101] width 19 height 9
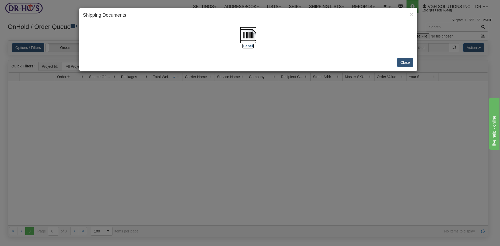
click at [242, 35] on img at bounding box center [248, 35] width 17 height 17
click at [408, 65] on button "Close" at bounding box center [405, 62] width 16 height 9
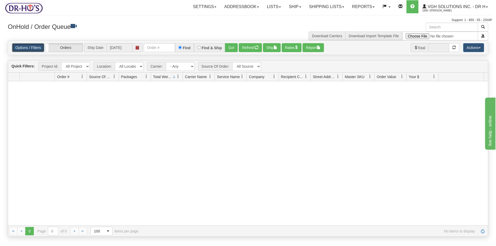
click at [28, 49] on link "Options / Filters" at bounding box center [28, 47] width 32 height 9
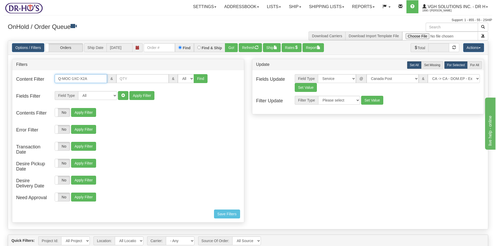
drag, startPoint x: 66, startPoint y: 77, endPoint x: 32, endPoint y: 80, distance: 33.9
click at [32, 80] on div "Content Filter Q-MOC-1XC-X2A & & All 1 2 3 4 5 6 7 8 9 10 11 12 13 14 15 16 Find" at bounding box center [128, 82] width 232 height 16
paste input "B1A"
click at [197, 78] on button "Find" at bounding box center [201, 78] width 14 height 9
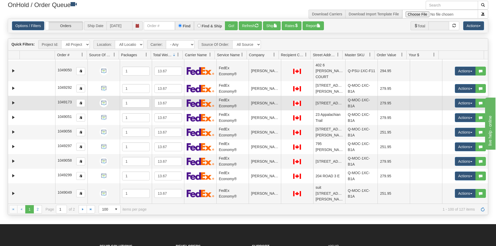
scroll to position [52, 0]
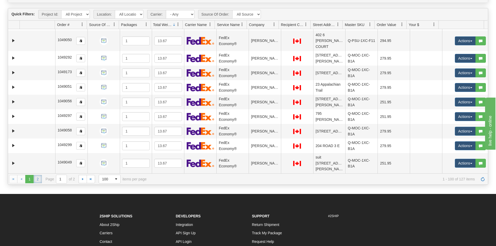
click at [39, 181] on link "2" at bounding box center [38, 179] width 8 height 8
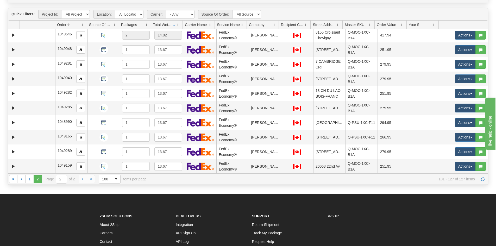
scroll to position [0, 0]
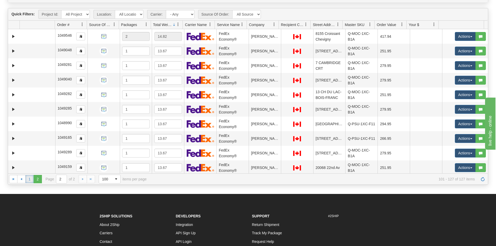
click at [30, 180] on link "1" at bounding box center [29, 179] width 8 height 8
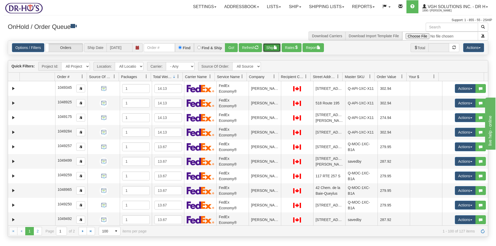
click at [271, 49] on button "Ship" at bounding box center [272, 47] width 18 height 9
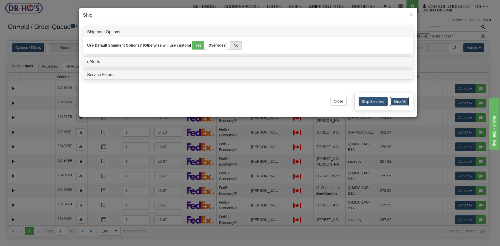
click at [399, 100] on button "Ship All" at bounding box center [399, 101] width 19 height 9
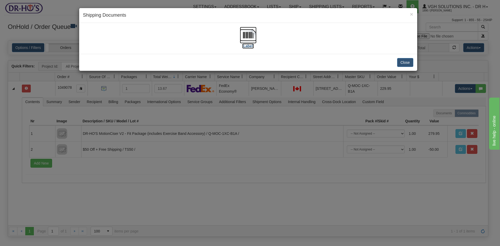
click at [253, 35] on img at bounding box center [248, 35] width 17 height 17
click at [407, 63] on button "Close" at bounding box center [405, 62] width 16 height 9
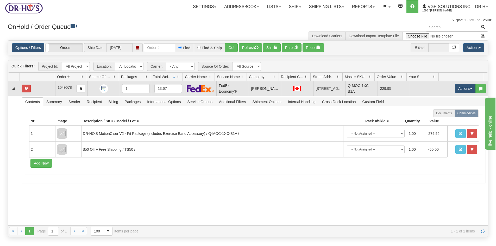
drag, startPoint x: 43, startPoint y: 92, endPoint x: 63, endPoint y: 87, distance: 21.0
click at [43, 92] on td at bounding box center [37, 88] width 35 height 15
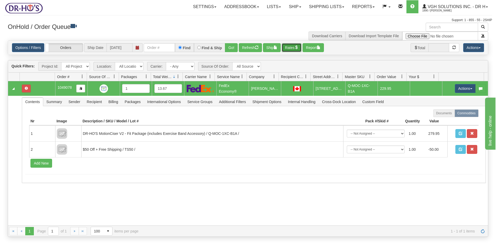
click at [290, 46] on button "Rates" at bounding box center [292, 47] width 20 height 9
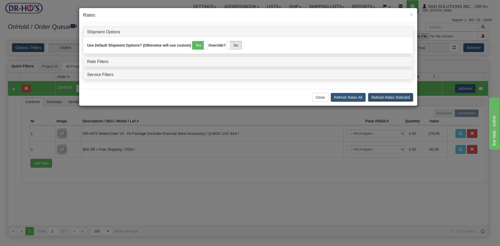
click at [402, 98] on button "Refresh Rates Selected" at bounding box center [390, 97] width 45 height 9
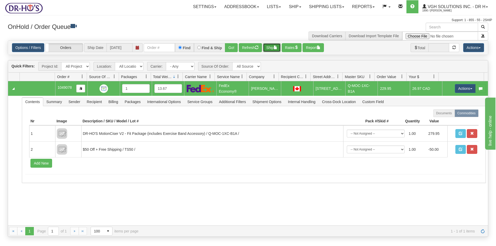
click at [270, 48] on button "Ship" at bounding box center [272, 47] width 18 height 9
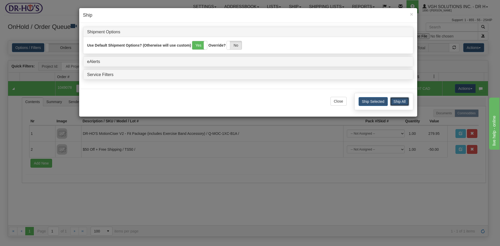
click at [395, 102] on button "Ship All" at bounding box center [399, 101] width 19 height 9
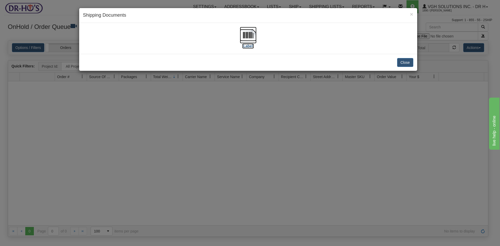
click at [248, 37] on img at bounding box center [248, 35] width 17 height 17
click at [405, 63] on button "Close" at bounding box center [405, 62] width 16 height 9
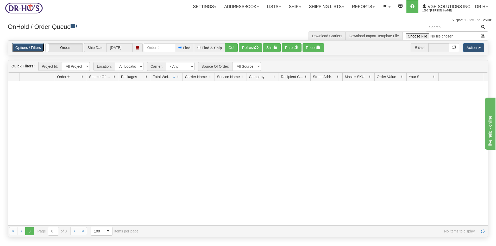
click at [31, 47] on link "Options / Filters" at bounding box center [28, 47] width 32 height 9
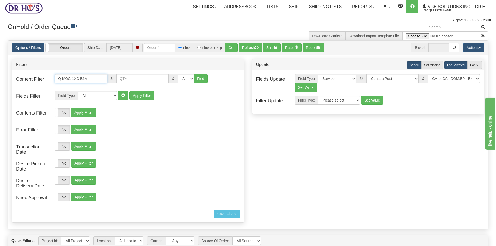
drag, startPoint x: 91, startPoint y: 79, endPoint x: 28, endPoint y: 78, distance: 63.0
click at [28, 78] on div "Content Filter Q-MOC-1XC-B1A & & All 1 2 3 4 5 6 7 8 9 10 11 12 13 14 15 16 Find" at bounding box center [128, 82] width 232 height 16
paste input "X2A"
click at [196, 79] on button "Find" at bounding box center [201, 78] width 14 height 9
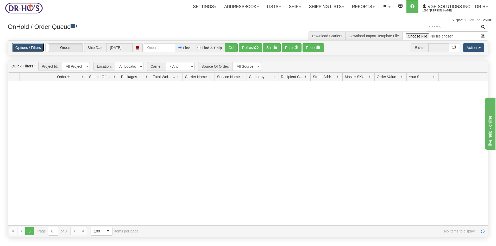
drag, startPoint x: 34, startPoint y: 47, endPoint x: 35, endPoint y: 50, distance: 3.3
click at [34, 47] on link "Options / Filters" at bounding box center [28, 47] width 32 height 9
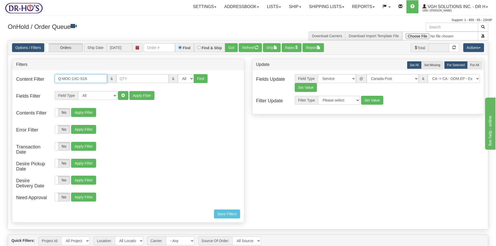
drag, startPoint x: 94, startPoint y: 79, endPoint x: 36, endPoint y: 78, distance: 58.5
click at [36, 78] on div "Content Filter Q-MOC-1XC-X2A & & All 1 2 3 4 5 6 7 8 9 10 11 12 13 14 15 16 Find" at bounding box center [128, 82] width 232 height 16
paste input "3A"
click at [197, 77] on button "Find" at bounding box center [201, 78] width 14 height 9
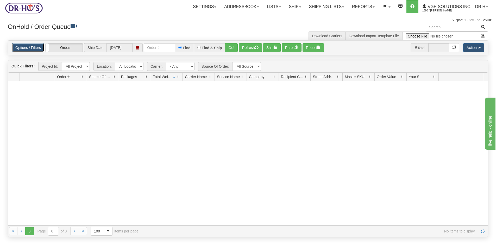
click at [32, 49] on link "Options / Filters" at bounding box center [28, 47] width 32 height 9
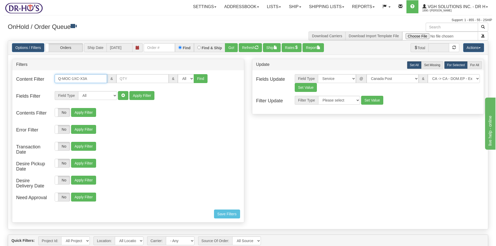
drag, startPoint x: 81, startPoint y: 79, endPoint x: 38, endPoint y: 78, distance: 43.2
click at [41, 78] on div "Content Filter Q-MOC-1XC-X3A & & All 1 2 3 4 5 6 7 8 9 10 11 12 13 14 15 16 Find" at bounding box center [128, 82] width 232 height 16
paste input "U4A"
click at [199, 78] on button "Find" at bounding box center [201, 78] width 14 height 9
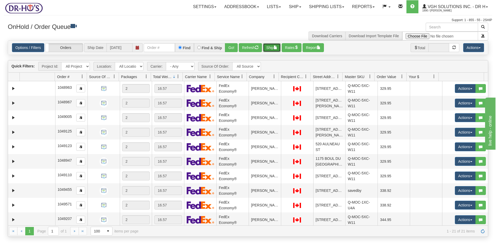
click at [270, 49] on button "Ship" at bounding box center [272, 47] width 18 height 9
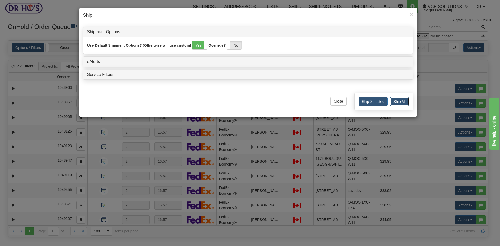
click at [405, 100] on button "Ship All" at bounding box center [399, 101] width 19 height 9
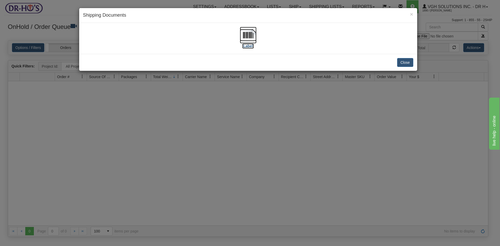
click at [246, 31] on img at bounding box center [248, 35] width 17 height 17
click at [408, 62] on button "Close" at bounding box center [405, 62] width 16 height 9
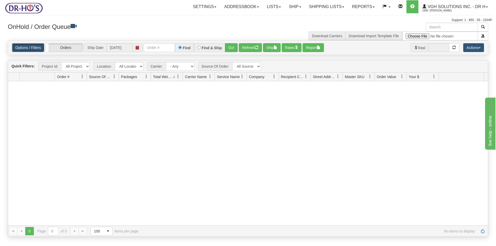
click at [29, 46] on link "Options / Filters" at bounding box center [28, 47] width 32 height 9
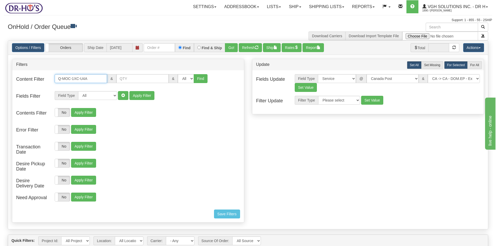
drag, startPoint x: 91, startPoint y: 79, endPoint x: 21, endPoint y: 76, distance: 69.5
click at [21, 76] on div "Content Filter Q-MOC-1XC-U4A & & All 1 2 3 4 5 6 7 8 9 10 11 12 13 14 15 16 Find" at bounding box center [128, 82] width 232 height 16
paste input "5"
click at [198, 76] on button "Find" at bounding box center [201, 78] width 14 height 9
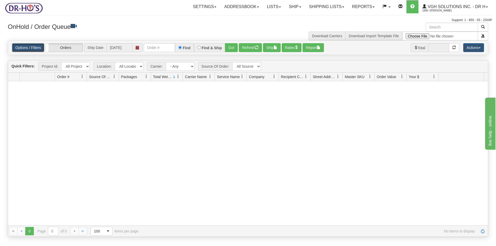
click at [22, 46] on link "Options / Filters" at bounding box center [28, 47] width 32 height 9
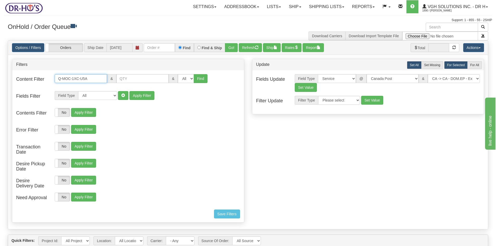
drag, startPoint x: 78, startPoint y: 77, endPoint x: 30, endPoint y: 80, distance: 48.0
click at [30, 80] on div "Content Filter Q-MOC-1XC-U5A & & All 1 2 3 4 5 6 7 8 9 10 11 12 13 14 15 16 Find" at bounding box center [128, 82] width 232 height 16
paste input "B2A"
click at [200, 79] on button "Find" at bounding box center [201, 78] width 14 height 9
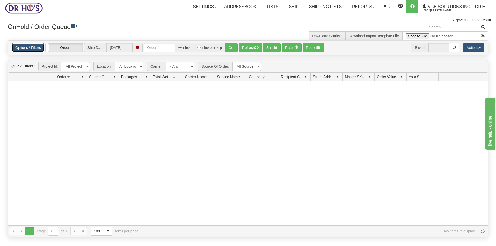
drag, startPoint x: 27, startPoint y: 47, endPoint x: 33, endPoint y: 53, distance: 8.6
click at [27, 48] on link "Options / Filters" at bounding box center [28, 47] width 32 height 9
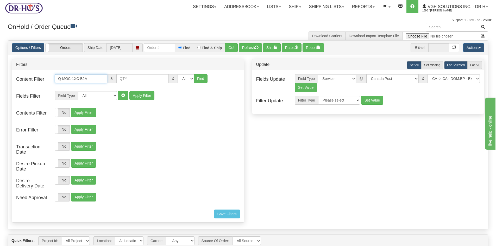
drag, startPoint x: 90, startPoint y: 80, endPoint x: 36, endPoint y: 79, distance: 54.1
click at [37, 79] on div "Content Filter Q-MOC-1XC-B2A & & All 1 2 3 4 5 6 7 8 9 10 11 12 13 14 15 16 Find" at bounding box center [128, 82] width 232 height 16
paste input "X3"
type input "Q-MOC-1XC-X3A"
drag, startPoint x: 198, startPoint y: 80, endPoint x: 195, endPoint y: 79, distance: 3.5
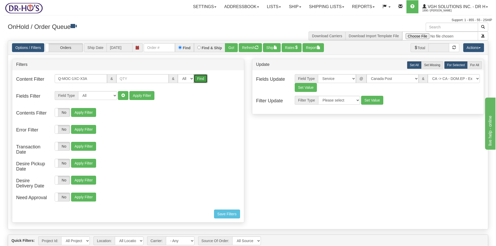
click at [198, 79] on button "Find" at bounding box center [201, 78] width 14 height 9
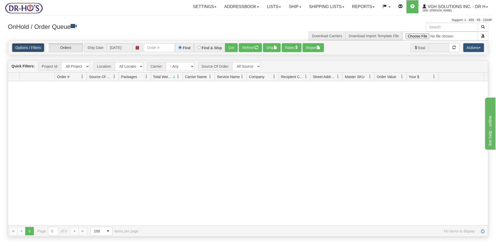
click at [24, 48] on link "Options / Filters" at bounding box center [28, 47] width 32 height 9
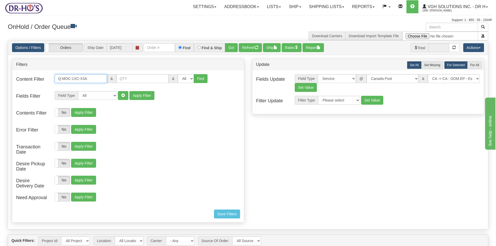
drag, startPoint x: 89, startPoint y: 78, endPoint x: 12, endPoint y: 78, distance: 76.2
click at [18, 78] on div "Content Filter Q-MOC-1XC-X3A & & All 1 2 3 4 5 6 7 8 9 10 11 12 13 14 15 16 Find" at bounding box center [128, 82] width 232 height 16
click at [248, 49] on button "Refresh" at bounding box center [250, 47] width 23 height 9
click at [32, 49] on link "Options / Filters" at bounding box center [28, 47] width 32 height 9
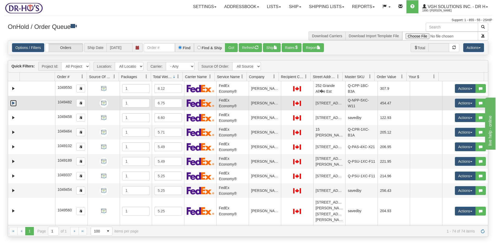
click at [14, 103] on link "Expand" at bounding box center [13, 103] width 7 height 7
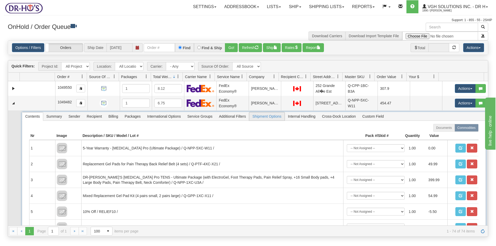
click at [278, 118] on span "Shipment Options" at bounding box center [266, 116] width 35 height 8
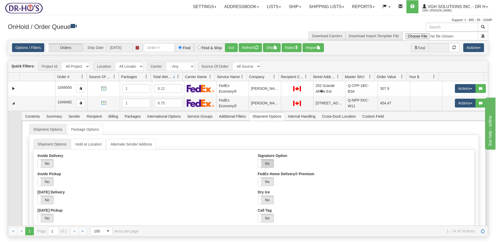
click at [266, 162] on label "No" at bounding box center [266, 163] width 16 height 8
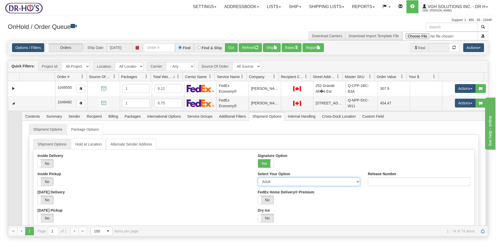
click at [273, 182] on select "Adult Direct Indirect No Signature Required Service Default" at bounding box center [309, 181] width 102 height 9
select select "2"
click at [258, 177] on select "Adult Direct Indirect No Signature Required Service Default" at bounding box center [309, 181] width 102 height 9
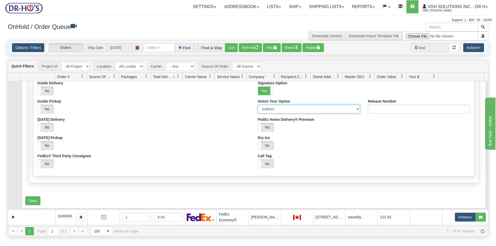
scroll to position [78, 0]
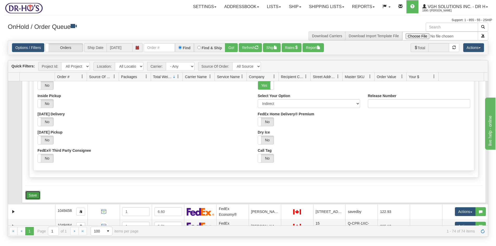
click at [33, 194] on button "Save" at bounding box center [32, 195] width 15 height 9
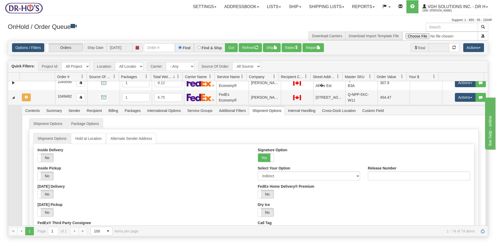
scroll to position [0, 0]
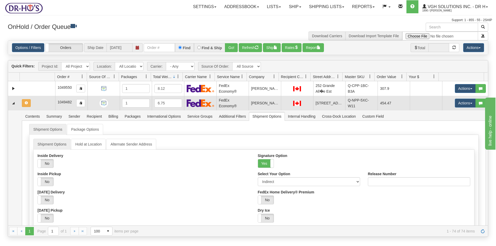
click at [46, 103] on td at bounding box center [37, 103] width 35 height 15
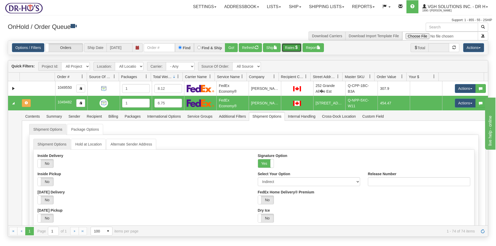
click at [286, 49] on button "Rates" at bounding box center [292, 47] width 20 height 9
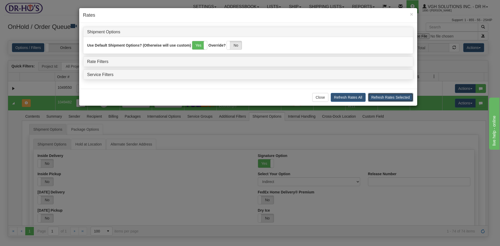
drag, startPoint x: 399, startPoint y: 98, endPoint x: 399, endPoint y: 100, distance: 2.6
click at [399, 98] on button "Refresh Rates Selected" at bounding box center [390, 97] width 45 height 9
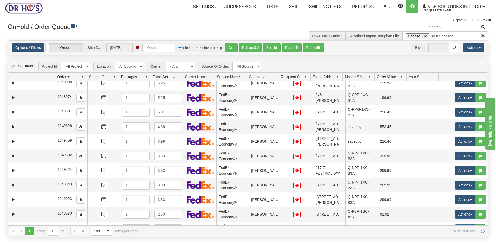
scroll to position [364, 0]
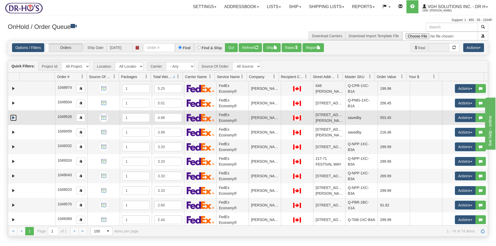
click at [13, 121] on link "Expand" at bounding box center [13, 117] width 7 height 7
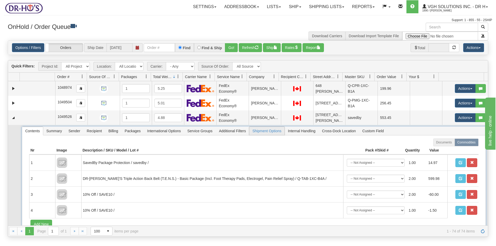
click at [261, 135] on span "Shipment Options" at bounding box center [266, 131] width 35 height 8
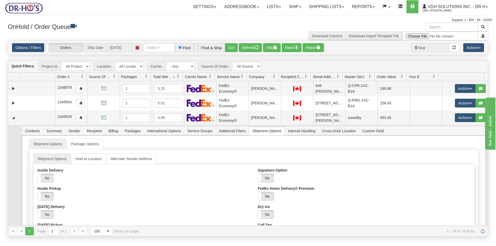
drag, startPoint x: 263, startPoint y: 200, endPoint x: 285, endPoint y: 199, distance: 21.6
click at [263, 182] on label "No" at bounding box center [266, 178] width 16 height 8
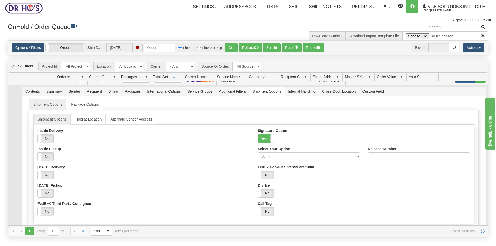
scroll to position [416, 0]
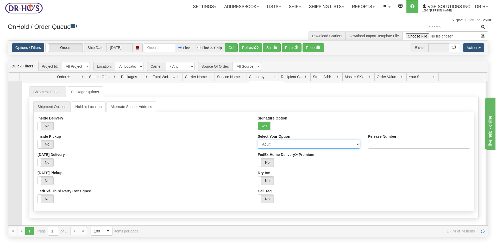
click at [281, 149] on select "Adult Direct Indirect No Signature Required Service Default" at bounding box center [309, 144] width 102 height 9
select select "2"
click at [258, 149] on select "Adult Direct Indirect No Signature Required Service Default" at bounding box center [309, 144] width 102 height 9
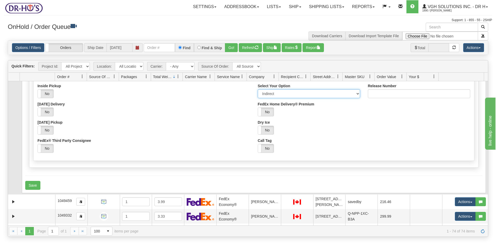
scroll to position [468, 0]
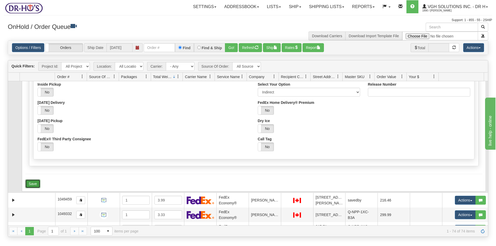
click at [34, 188] on button "Save" at bounding box center [32, 183] width 15 height 9
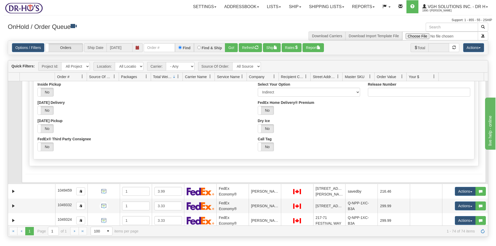
scroll to position [416, 0]
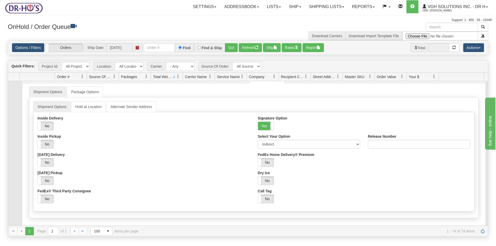
drag, startPoint x: 40, startPoint y: 90, endPoint x: 78, endPoint y: 84, distance: 38.5
click at [40, 73] on td at bounding box center [37, 65] width 35 height 15
click at [295, 49] on button "Rates" at bounding box center [292, 47] width 20 height 9
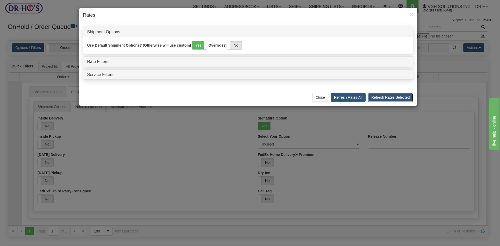
click at [383, 98] on button "Refresh Rates Selected" at bounding box center [390, 97] width 45 height 9
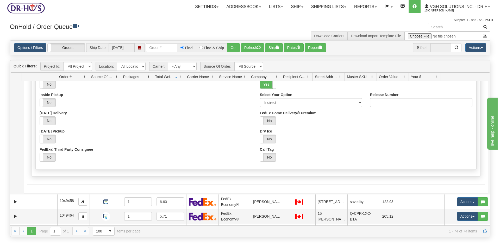
scroll to position [6, 0]
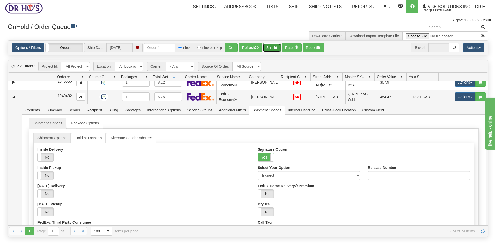
click at [274, 50] on button "Ship" at bounding box center [272, 47] width 18 height 9
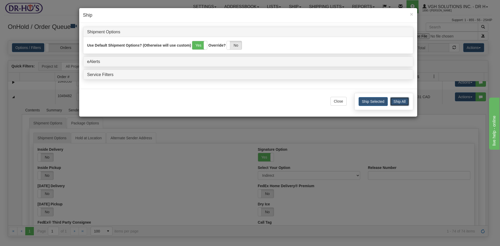
click at [396, 102] on button "Ship All" at bounding box center [399, 101] width 19 height 9
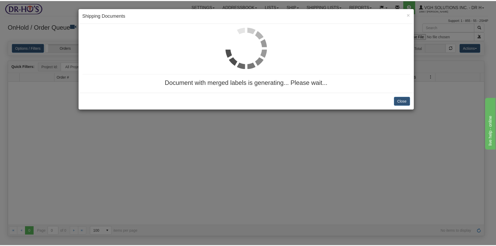
scroll to position [0, 0]
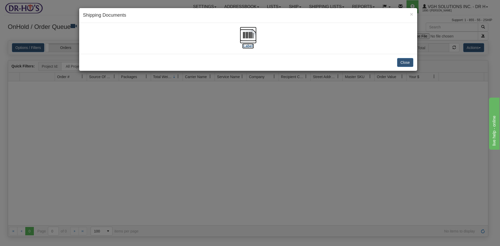
click at [252, 34] on img at bounding box center [248, 35] width 17 height 17
click at [404, 63] on button "Close" at bounding box center [405, 62] width 16 height 9
